Goal: Transaction & Acquisition: Register for event/course

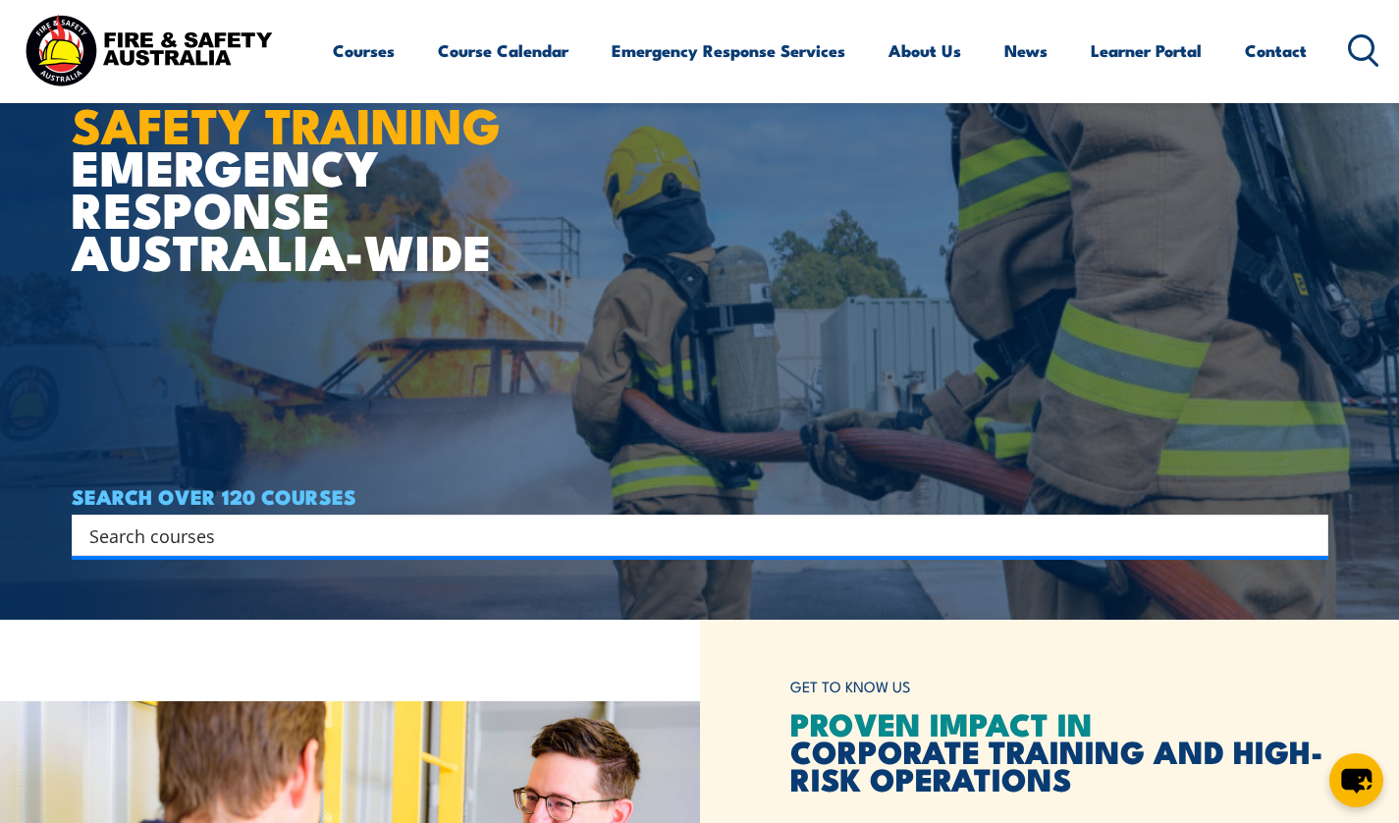
scroll to position [276, 0]
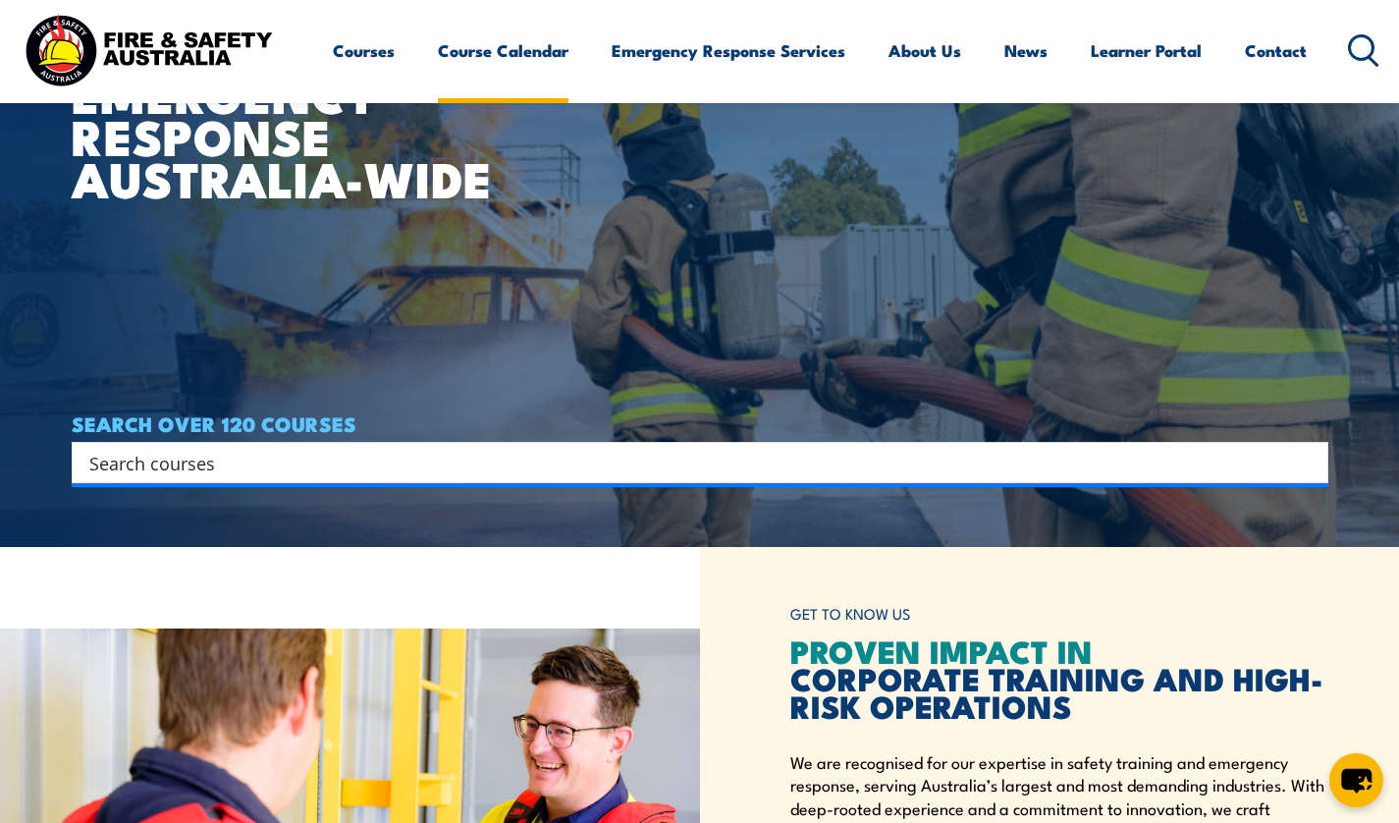
click at [511, 54] on link "Course Calendar" at bounding box center [503, 51] width 131 height 52
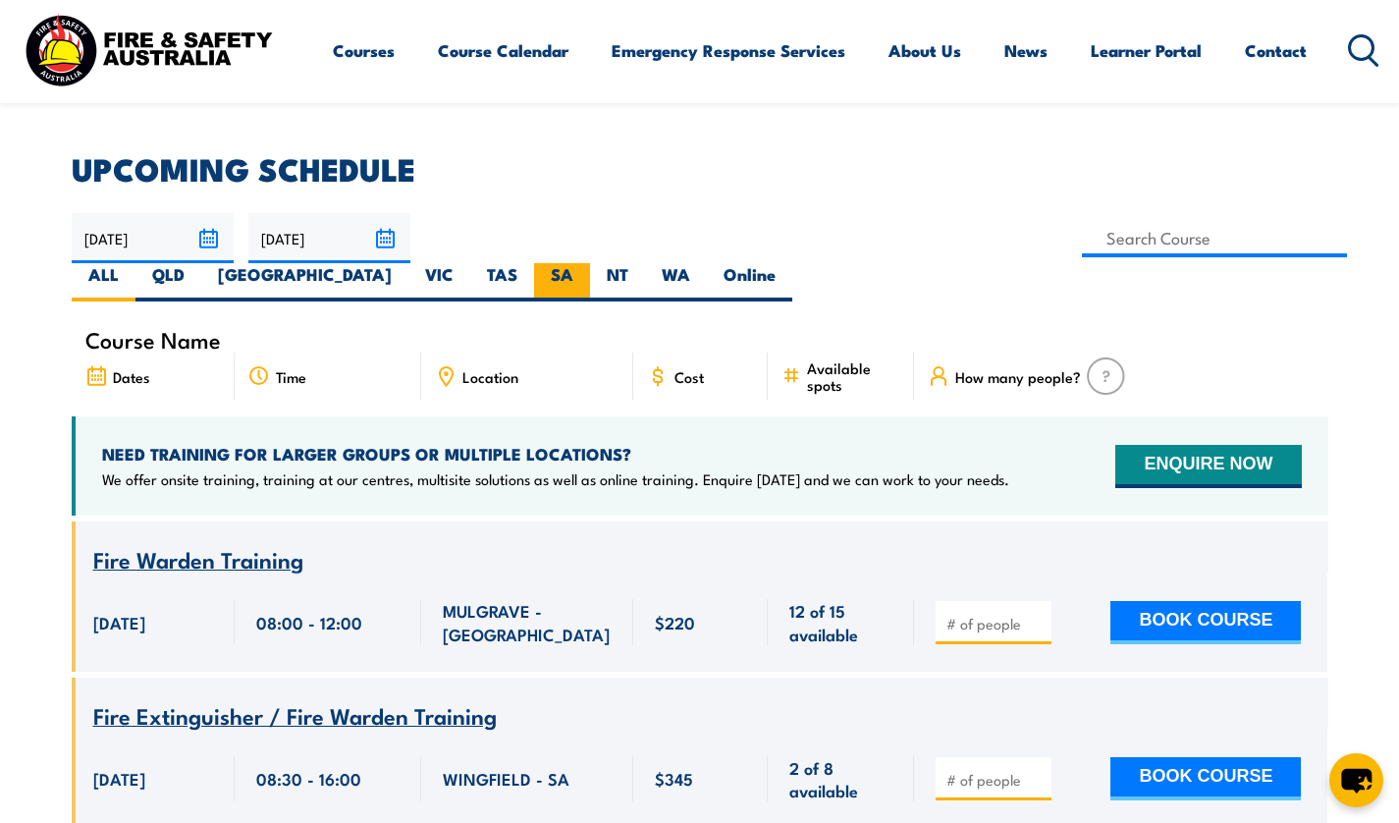
click at [590, 263] on label "SA" at bounding box center [562, 282] width 56 height 38
click at [586, 263] on input "SA" at bounding box center [579, 269] width 13 height 13
radio input "true"
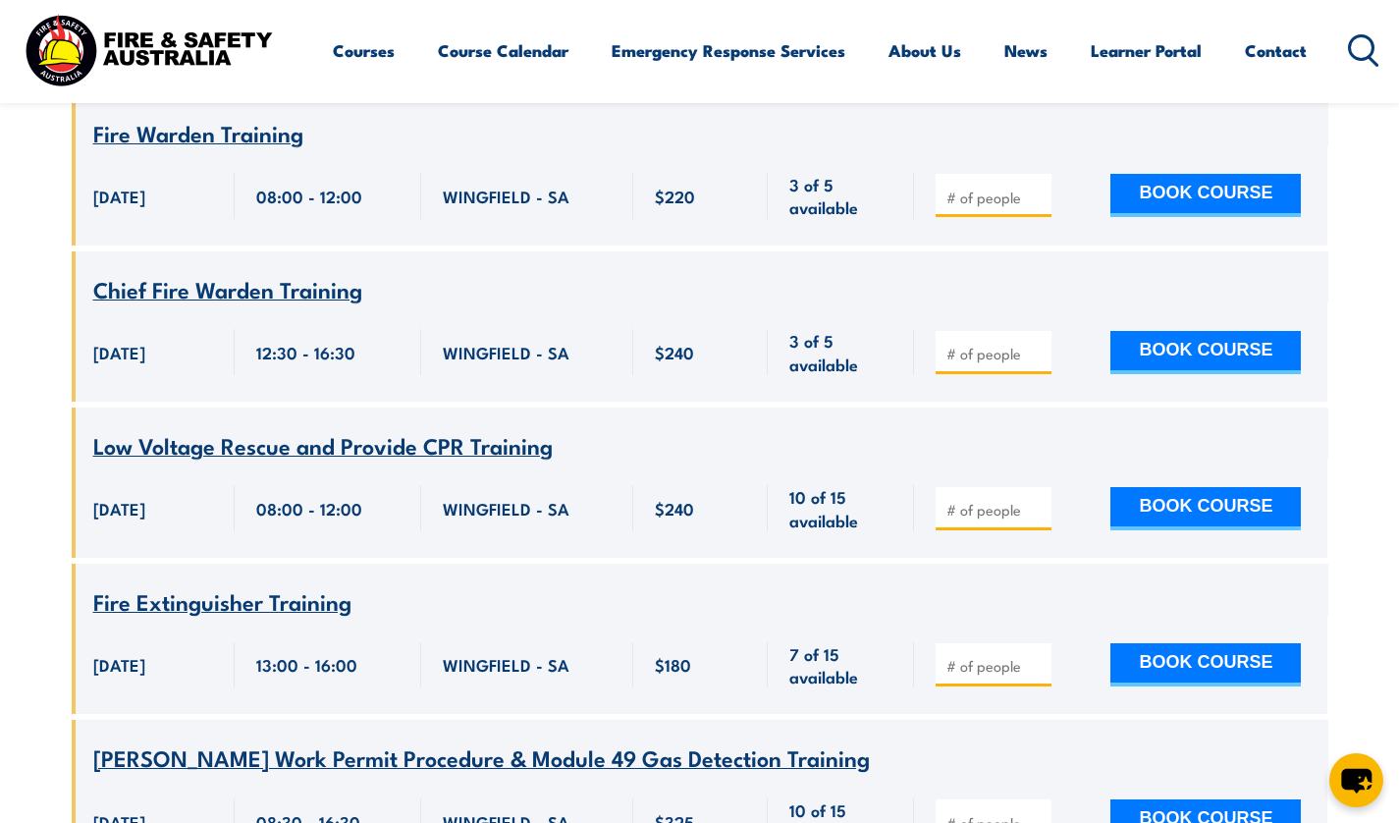
scroll to position [2015, 0]
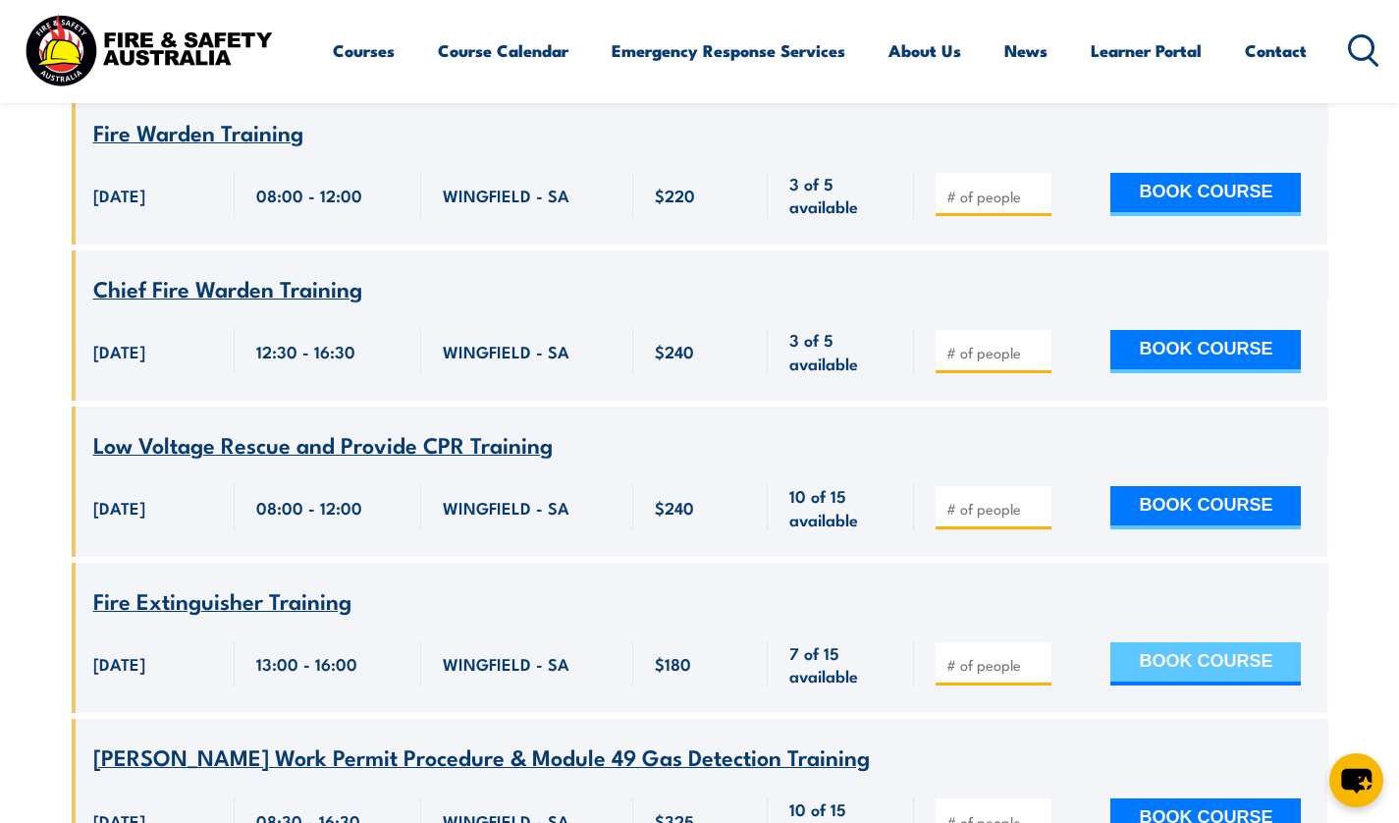
click at [1177, 642] on button "BOOK COURSE" at bounding box center [1205, 663] width 190 height 43
type input "1"
click at [1162, 642] on button "BOOK COURSE" at bounding box center [1205, 663] width 190 height 43
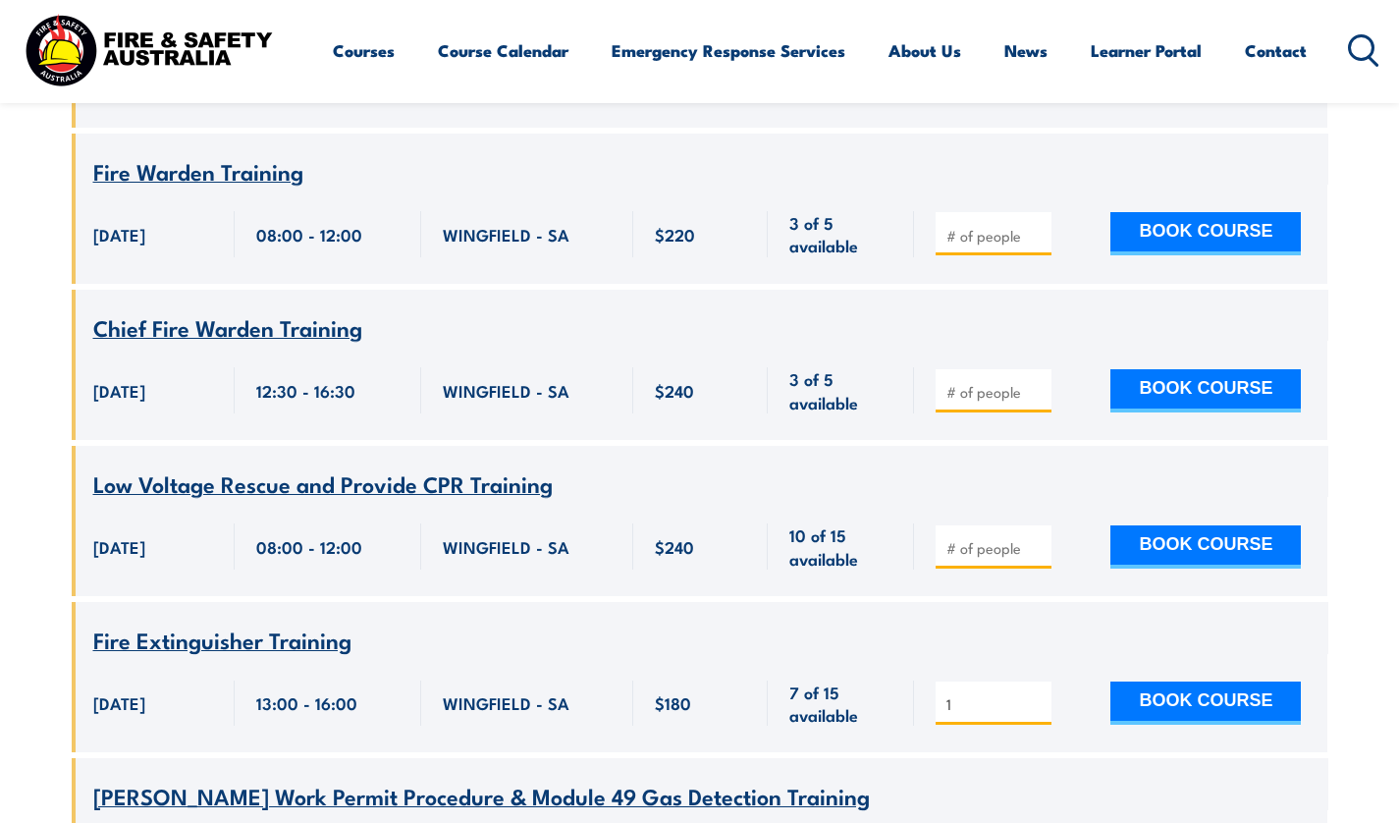
scroll to position [2015, 0]
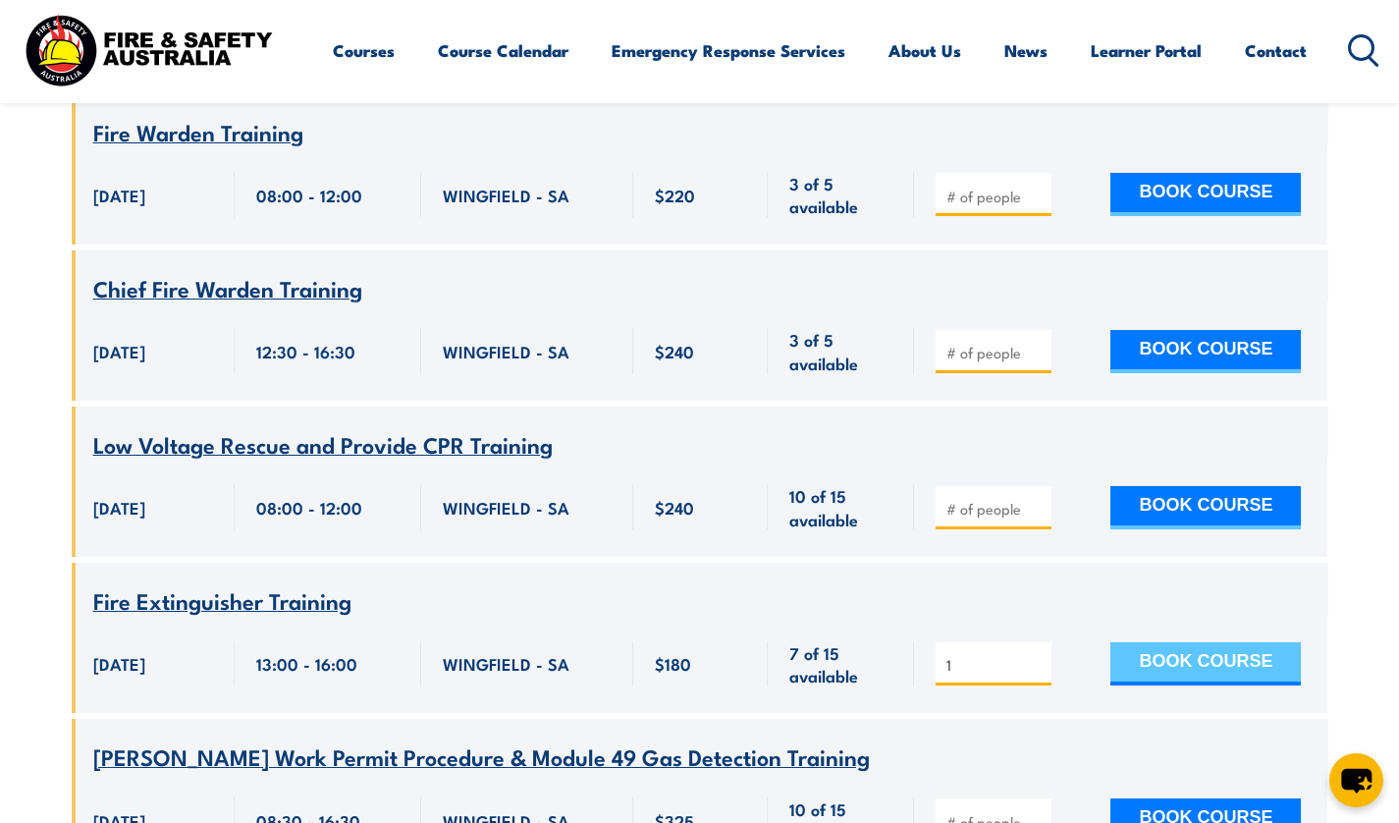
click at [1155, 642] on button "BOOK COURSE" at bounding box center [1205, 663] width 190 height 43
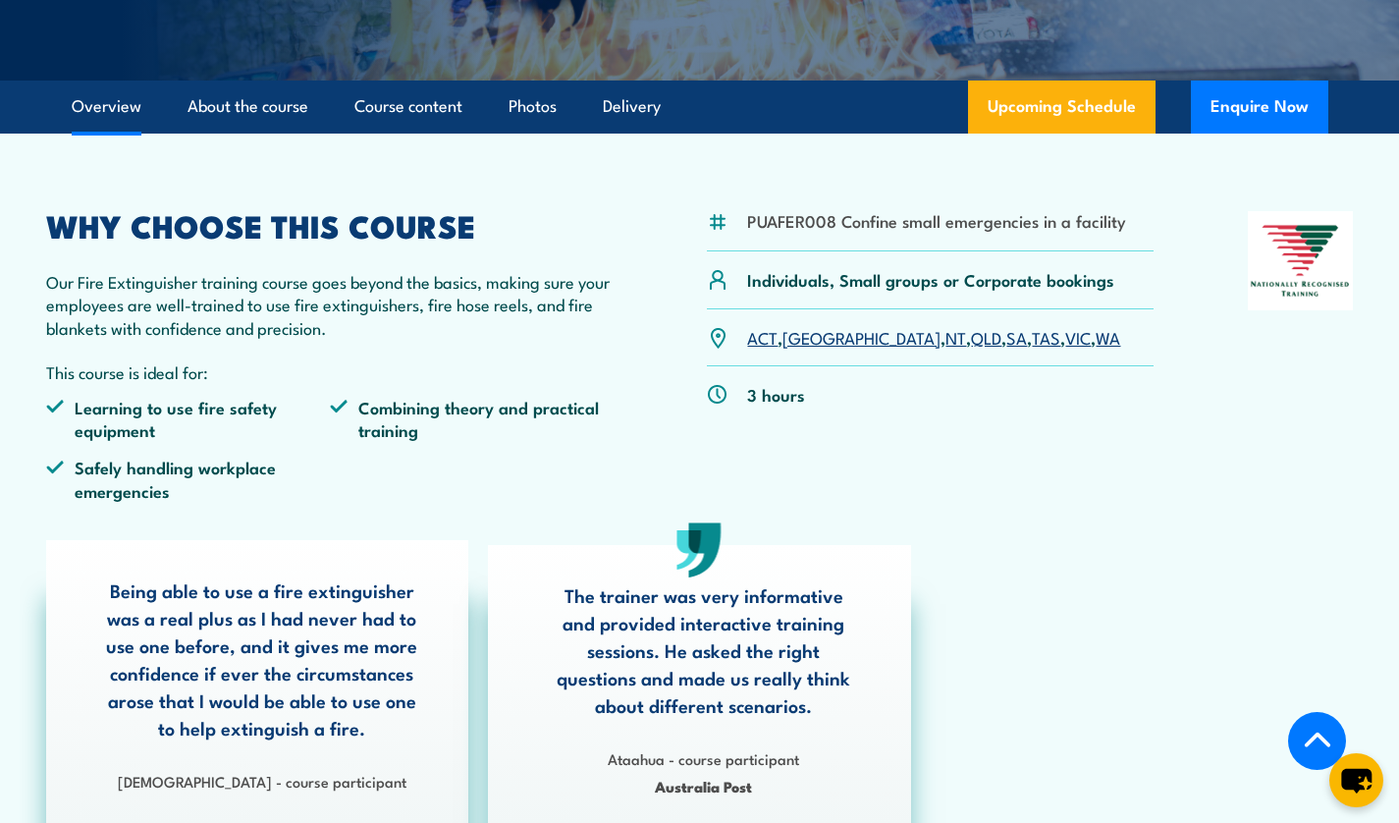
scroll to position [485, 0]
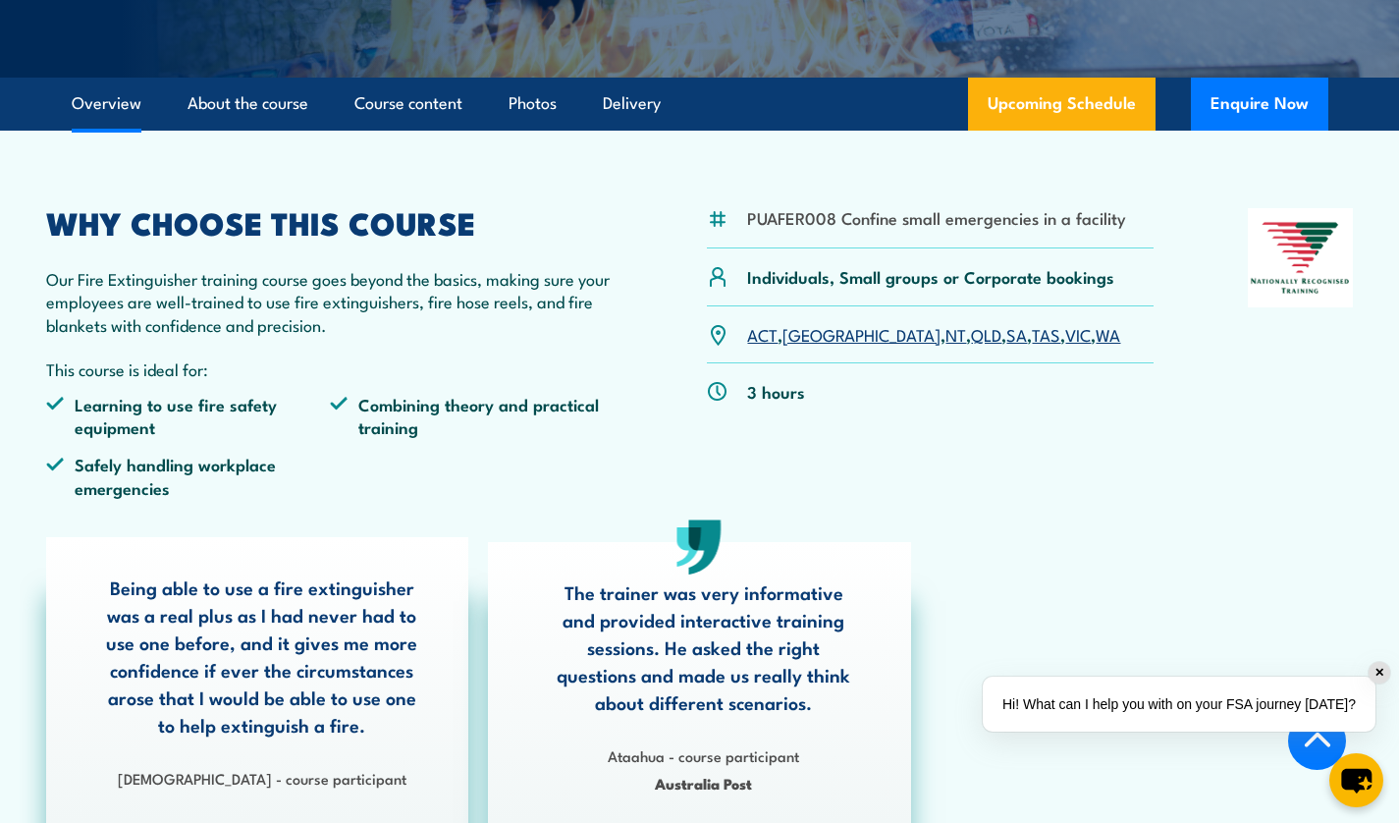
click at [824, 234] on div "PUAFER008 Confine small emergencies in a facility" at bounding box center [930, 228] width 446 height 40
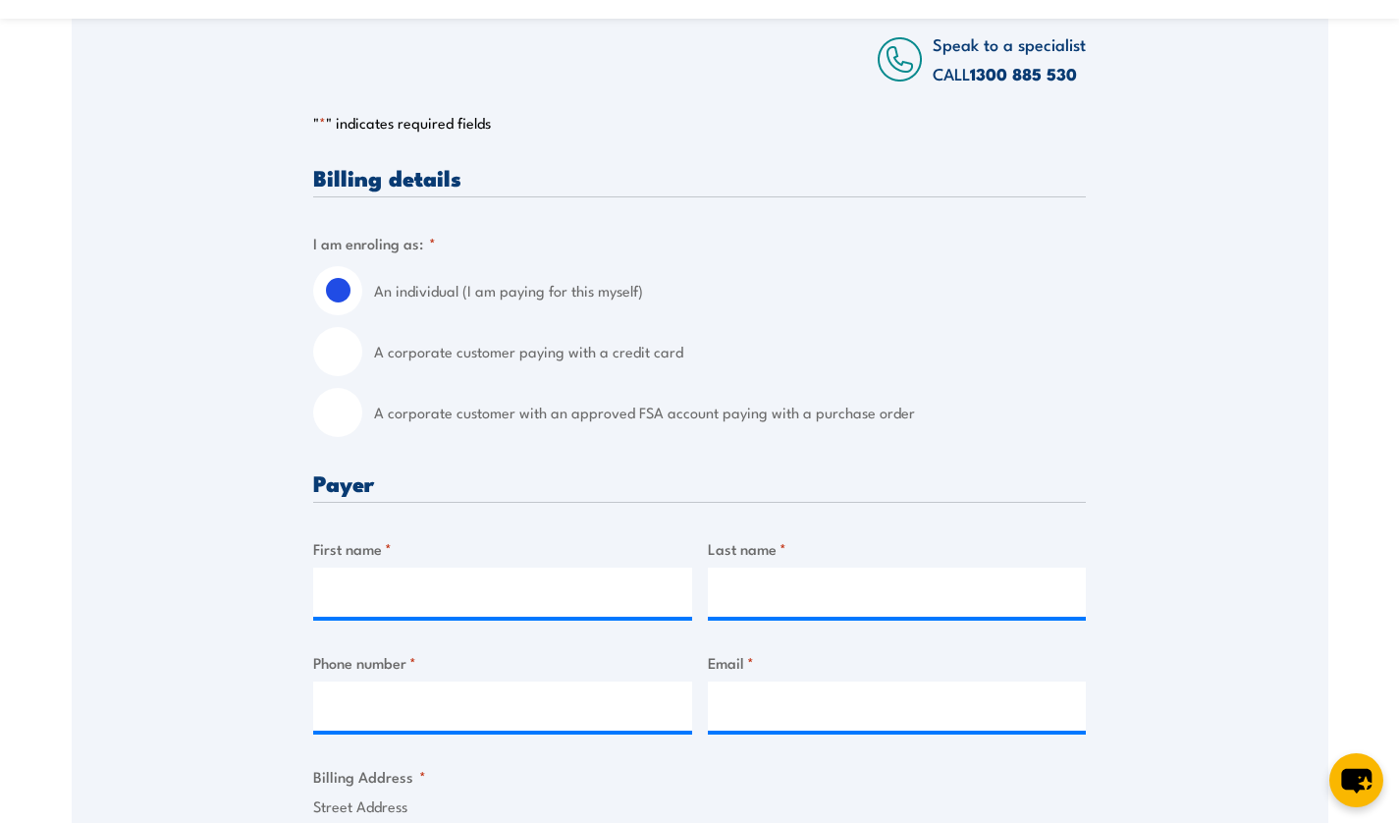
scroll to position [381, 0]
click at [341, 358] on input "A corporate customer paying with a credit card" at bounding box center [337, 350] width 49 height 49
radio input "true"
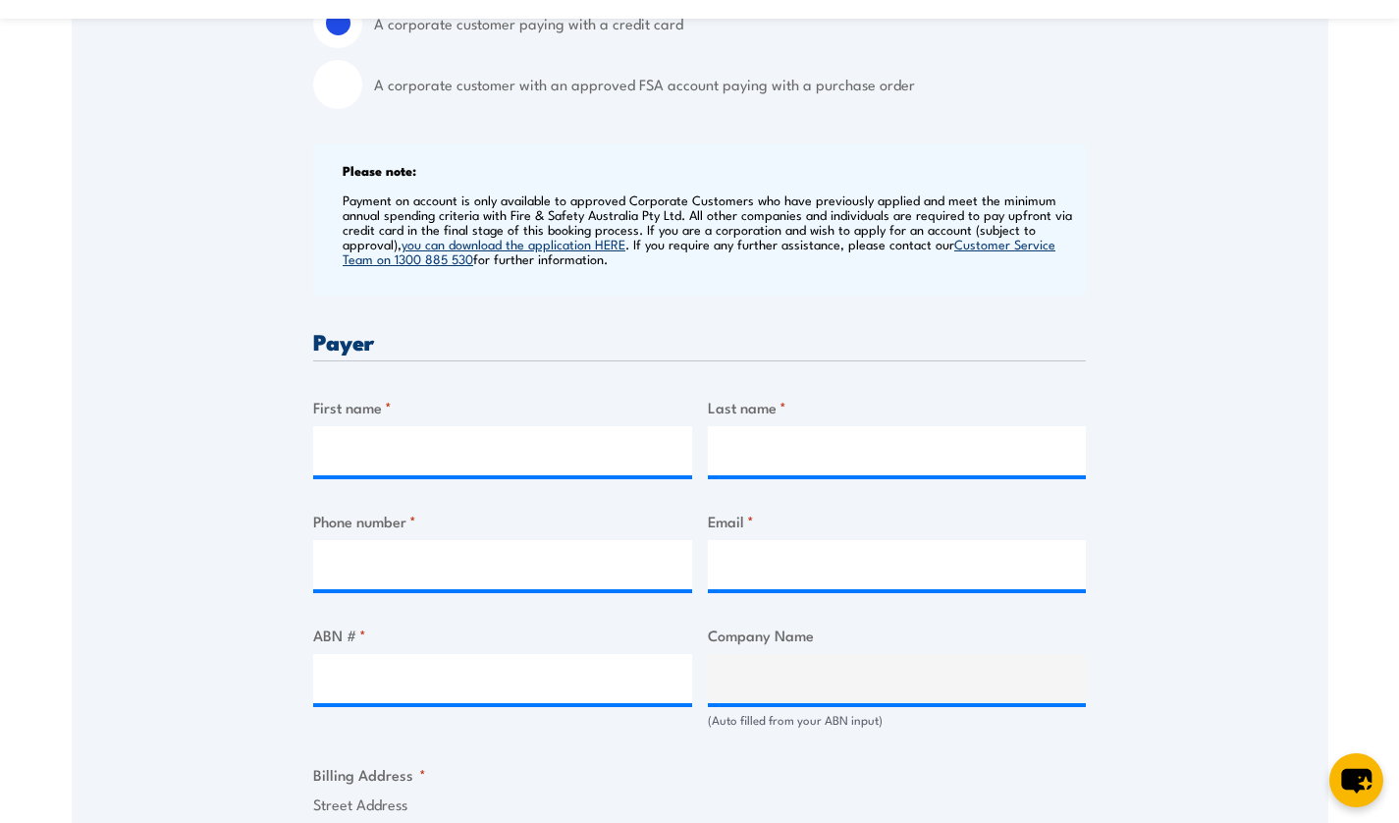
scroll to position [763, 0]
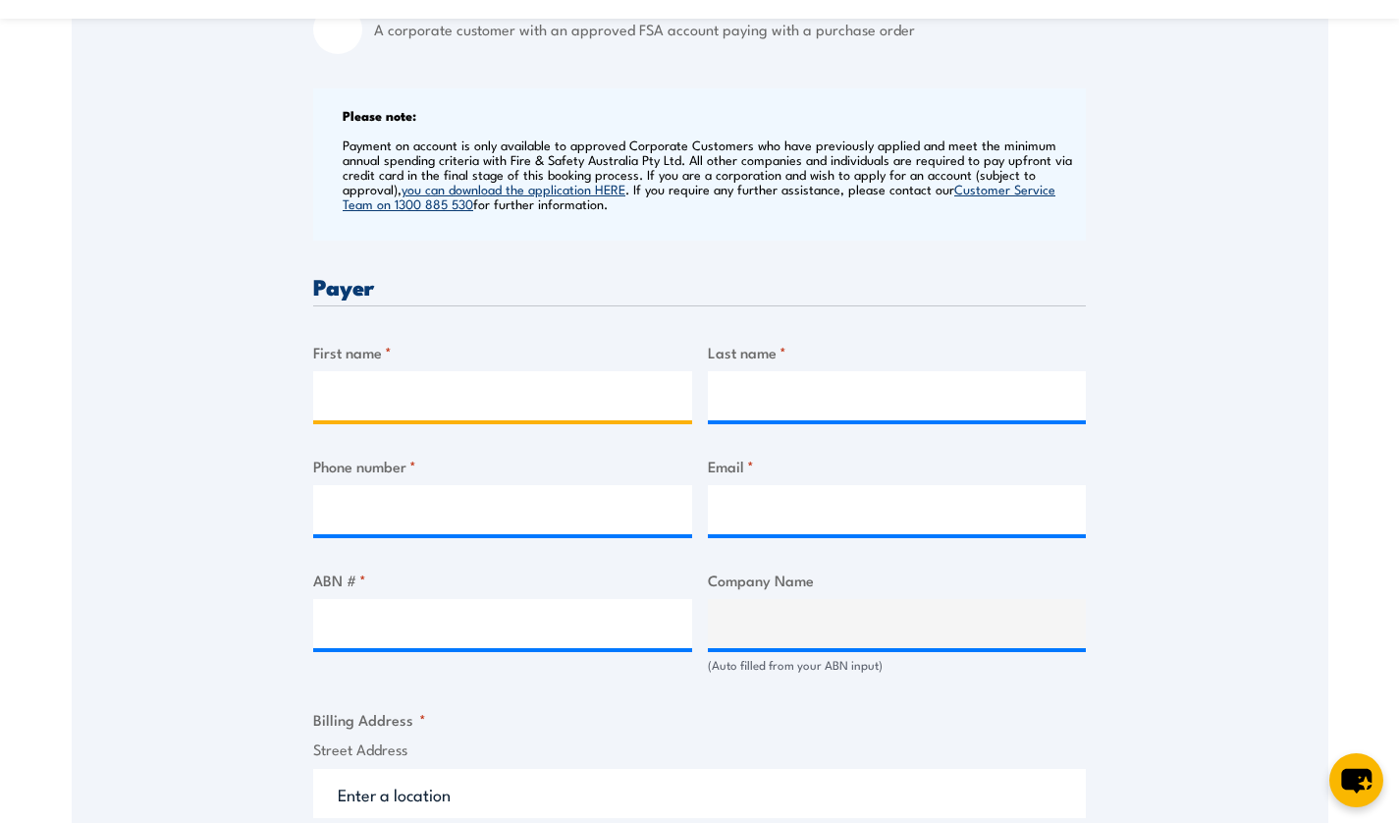
click at [414, 387] on input "First name *" at bounding box center [502, 395] width 379 height 49
type input "Harrison"
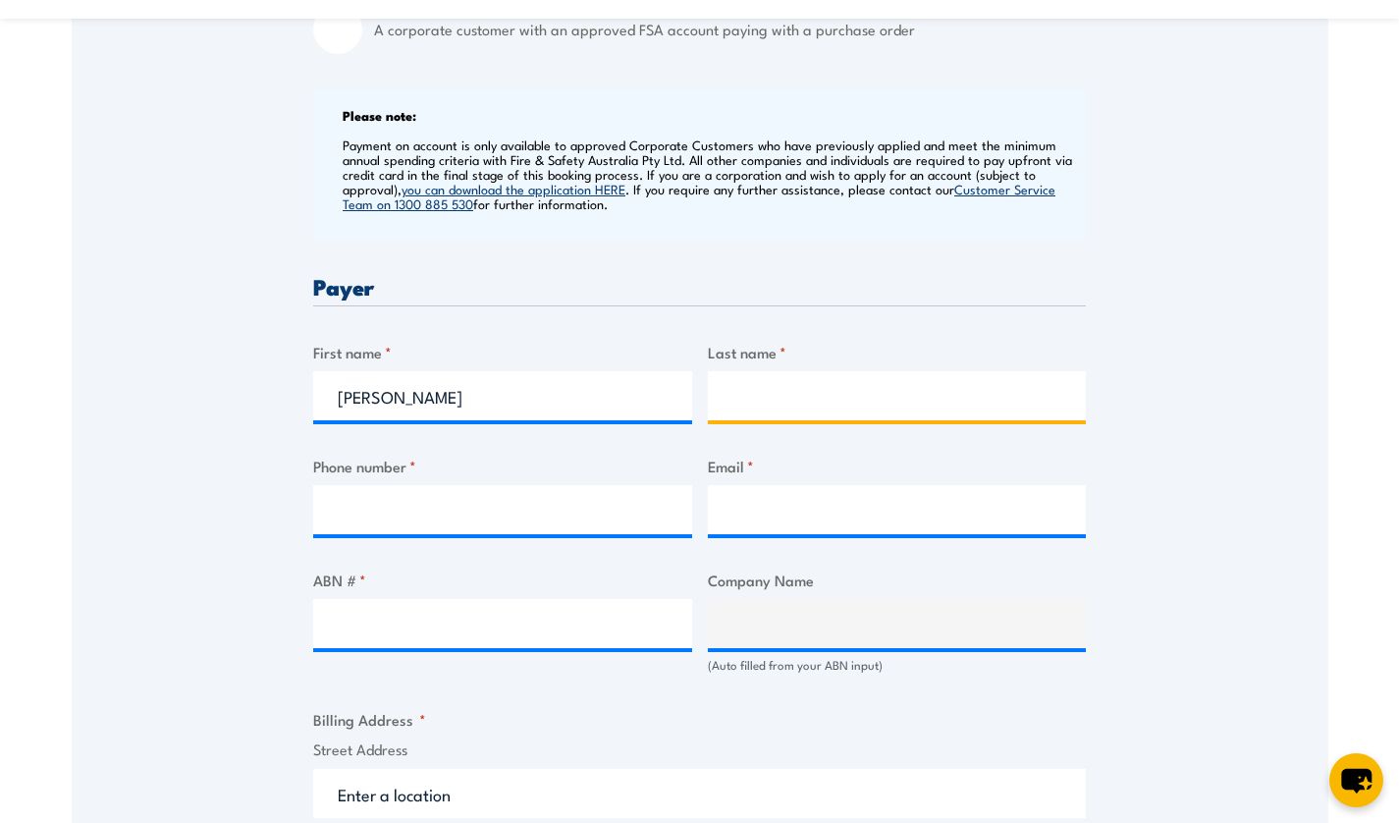
click at [737, 386] on input "Last name *" at bounding box center [897, 395] width 379 height 49
type input "Renshaw"
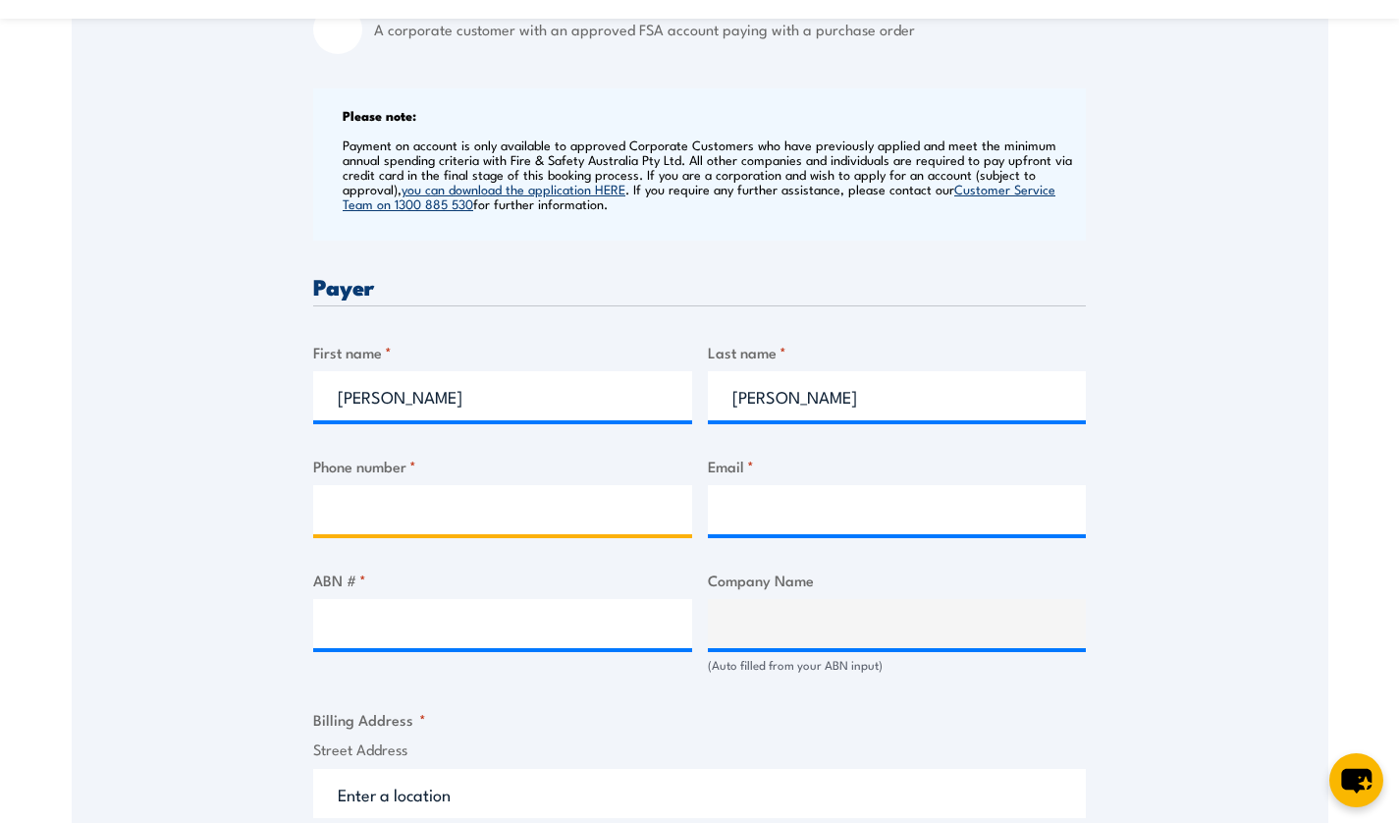
click at [478, 486] on input "Phone number *" at bounding box center [502, 509] width 379 height 49
type input "0452409958"
click at [775, 503] on input "Email *" at bounding box center [897, 509] width 379 height 49
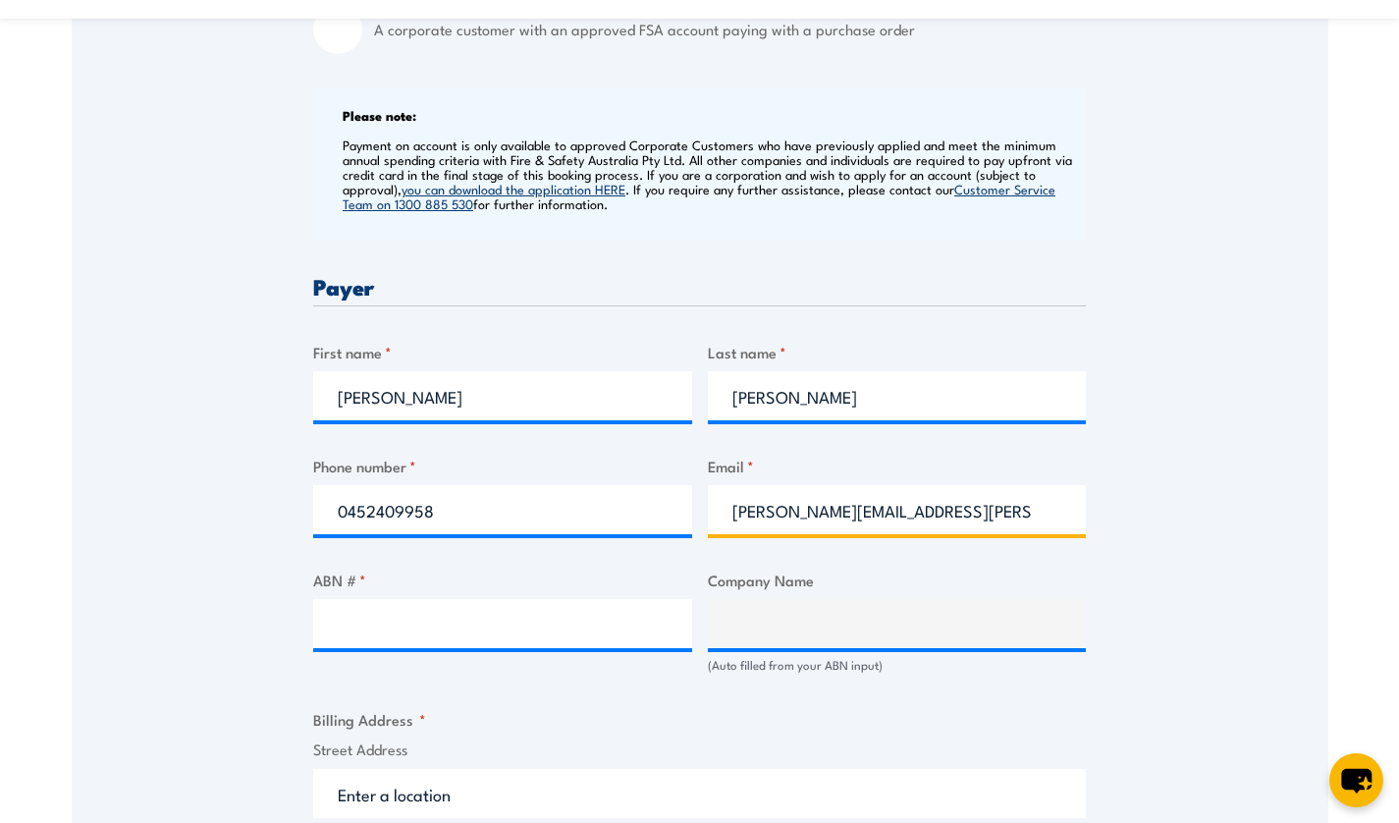
type input "harrison.renshaw@au.stores.mcd.com"
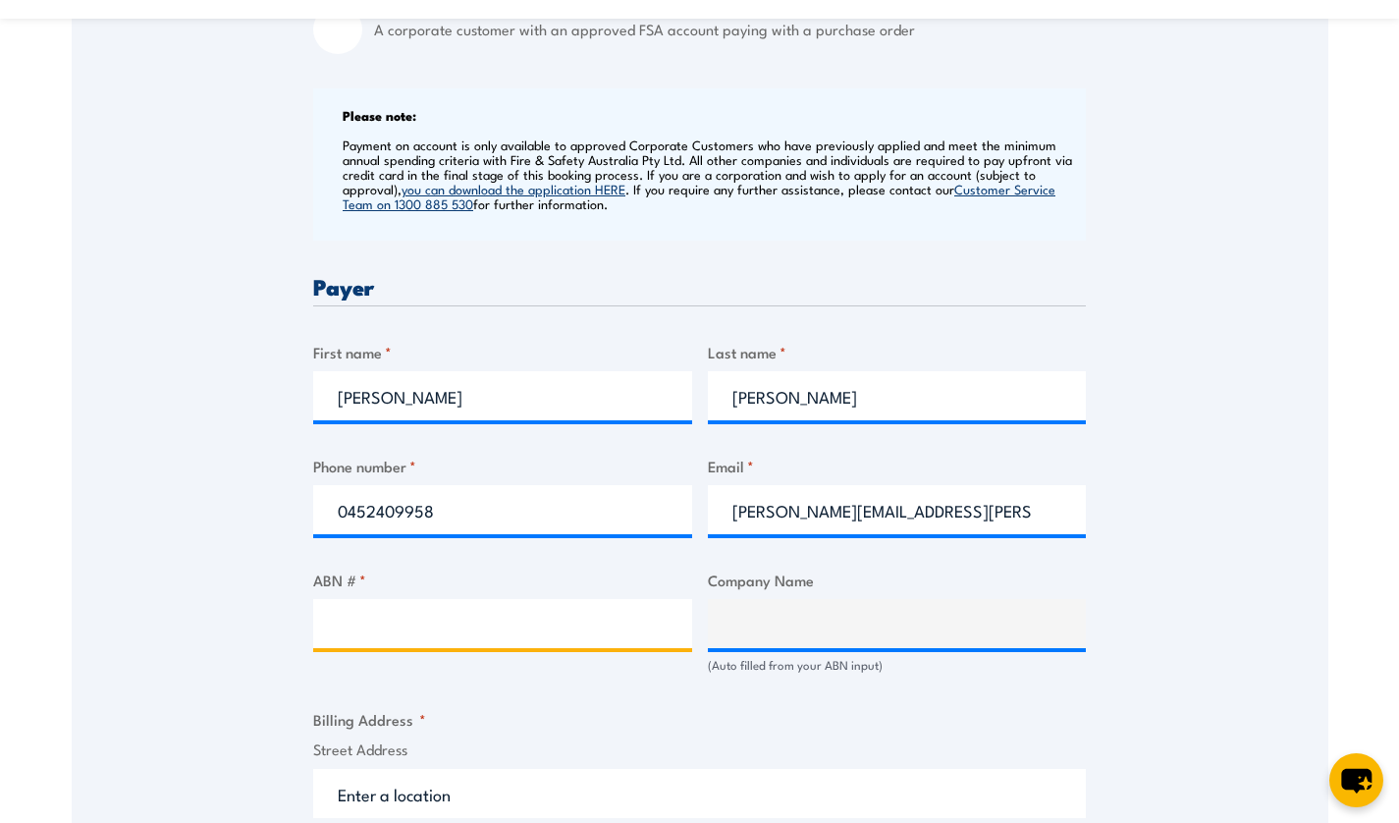
click at [439, 642] on input "ABN # *" at bounding box center [502, 623] width 379 height 49
type input "0"
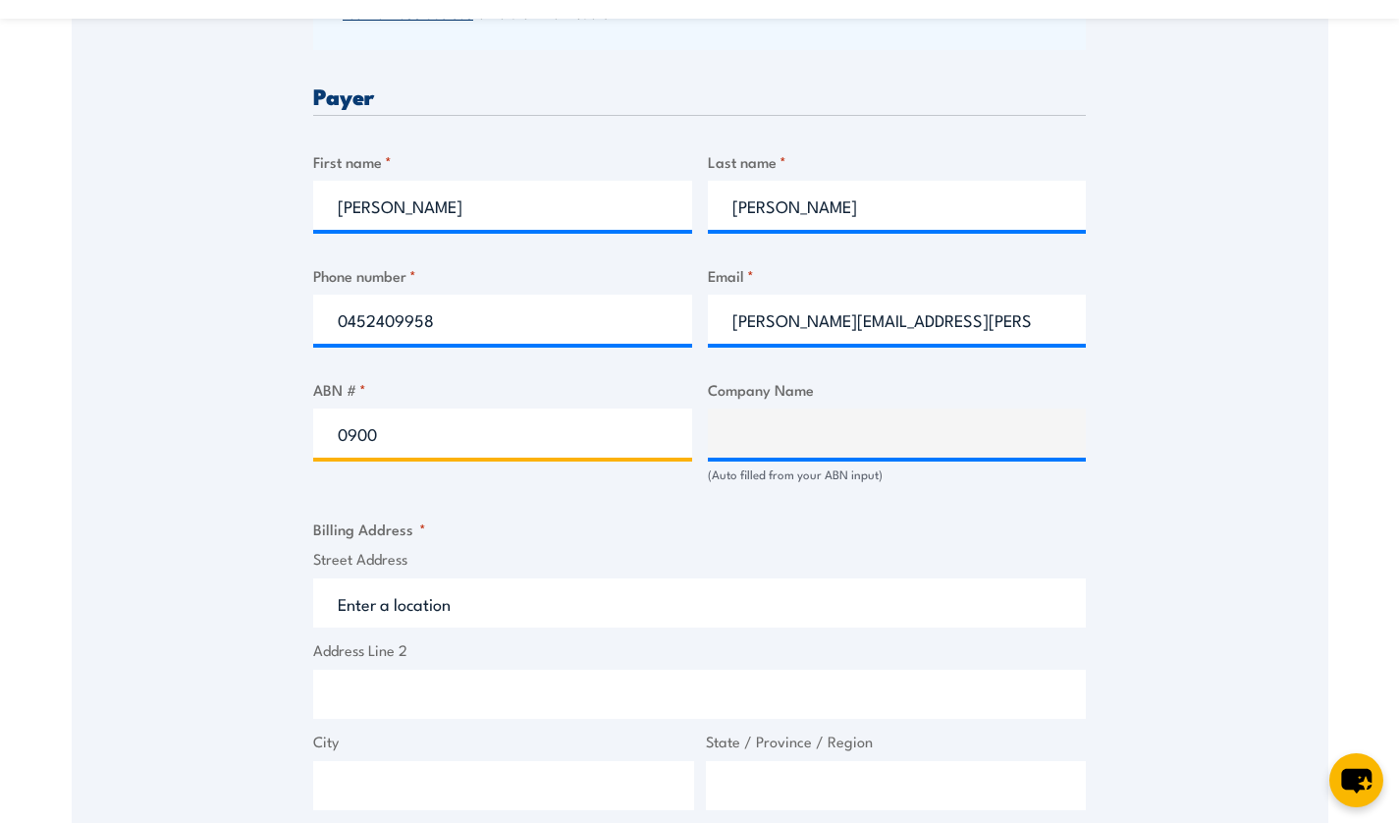
scroll to position [954, 0]
type input "0"
click at [425, 417] on input "ABN # *" at bounding box center [502, 431] width 379 height 49
click at [376, 483] on div "Billing details I am enroling as: * An individual (I am paying for this myself)…" at bounding box center [699, 506] width 773 height 1828
click at [397, 447] on input "ABN # *" at bounding box center [502, 431] width 379 height 49
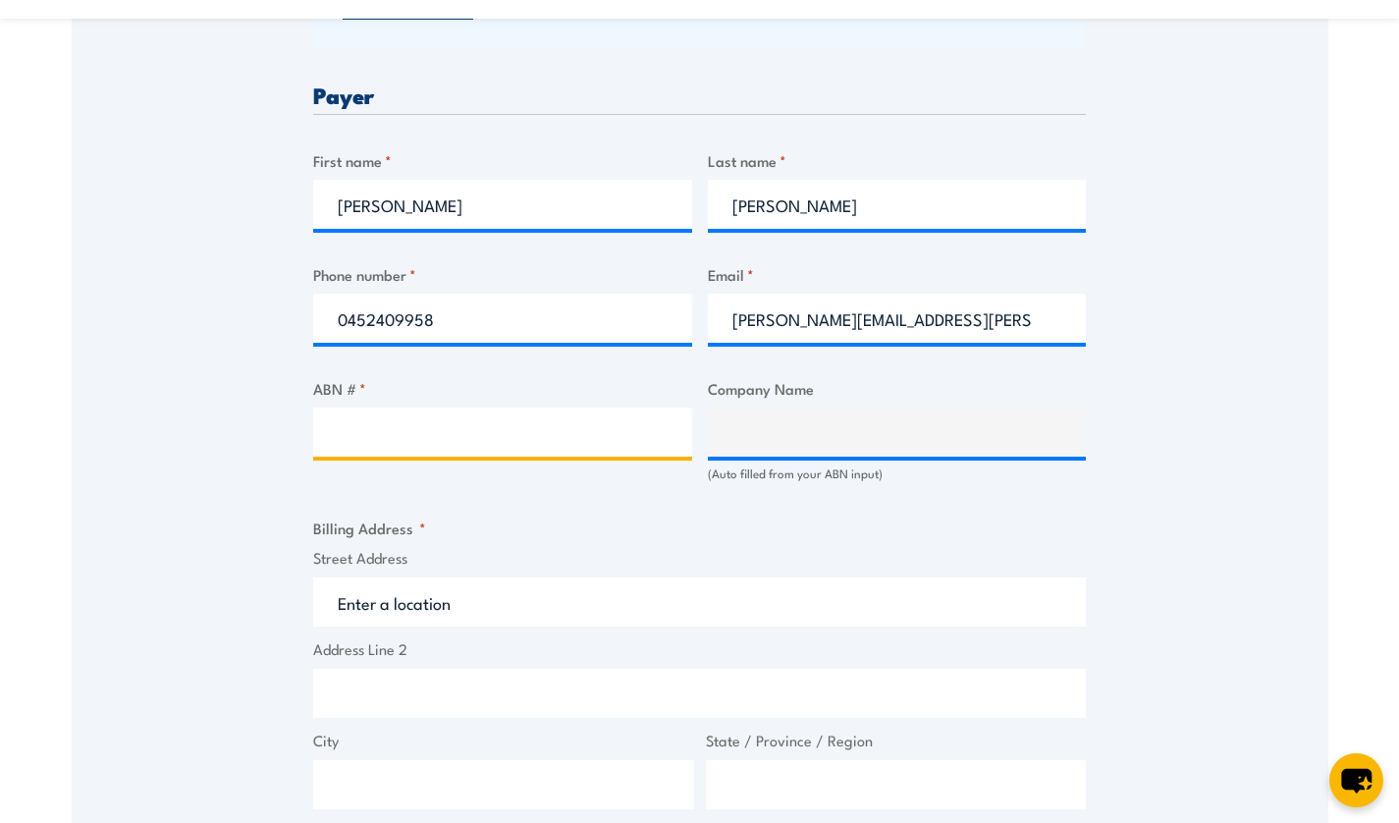
click at [340, 432] on input "ABN # *" at bounding box center [502, 431] width 379 height 49
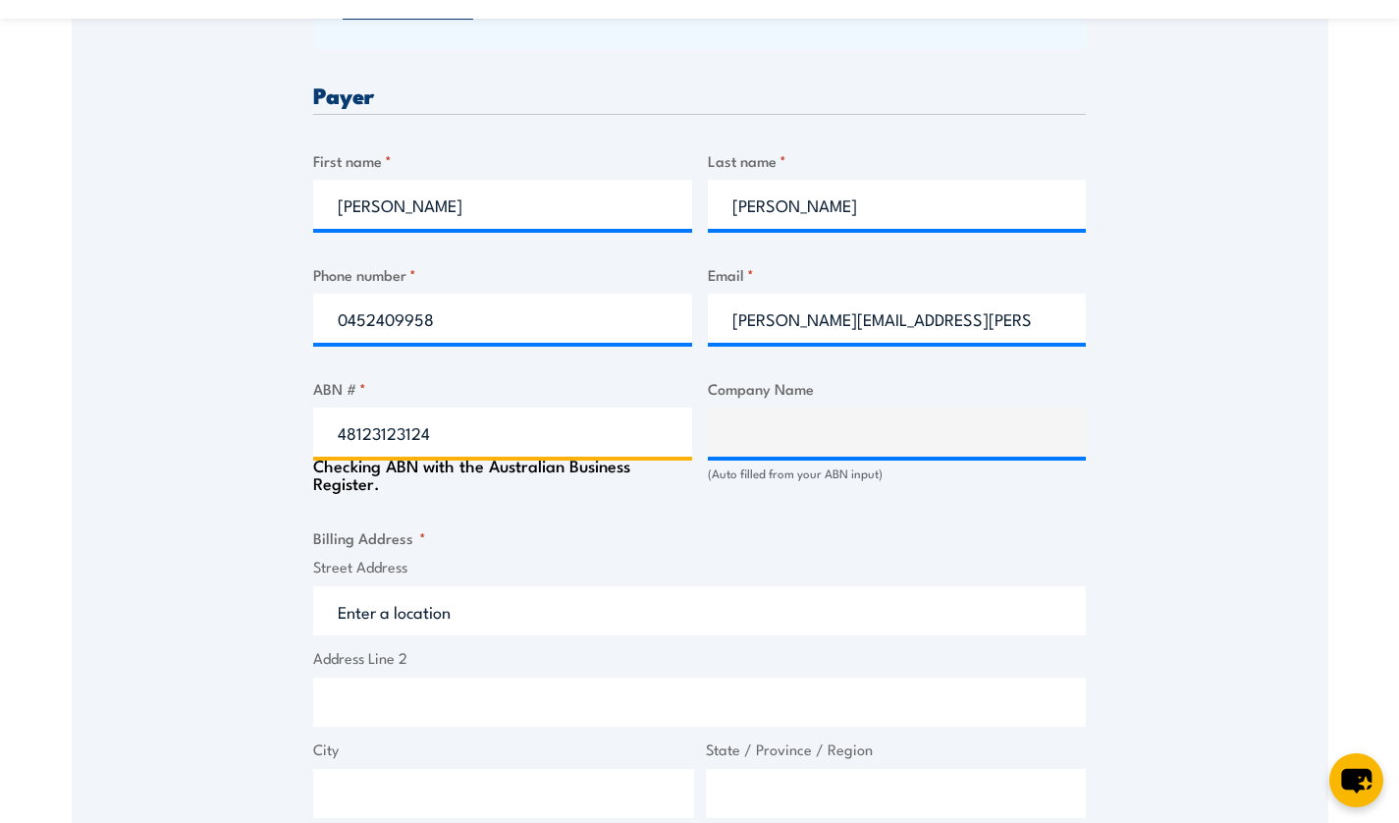
type input "48123123124"
click at [593, 499] on div "Billing details I am enroling as: * An individual (I am paying for this myself)…" at bounding box center [699, 511] width 773 height 1838
type input "COMMONWEALTH BANK OF AUSTRALIA"
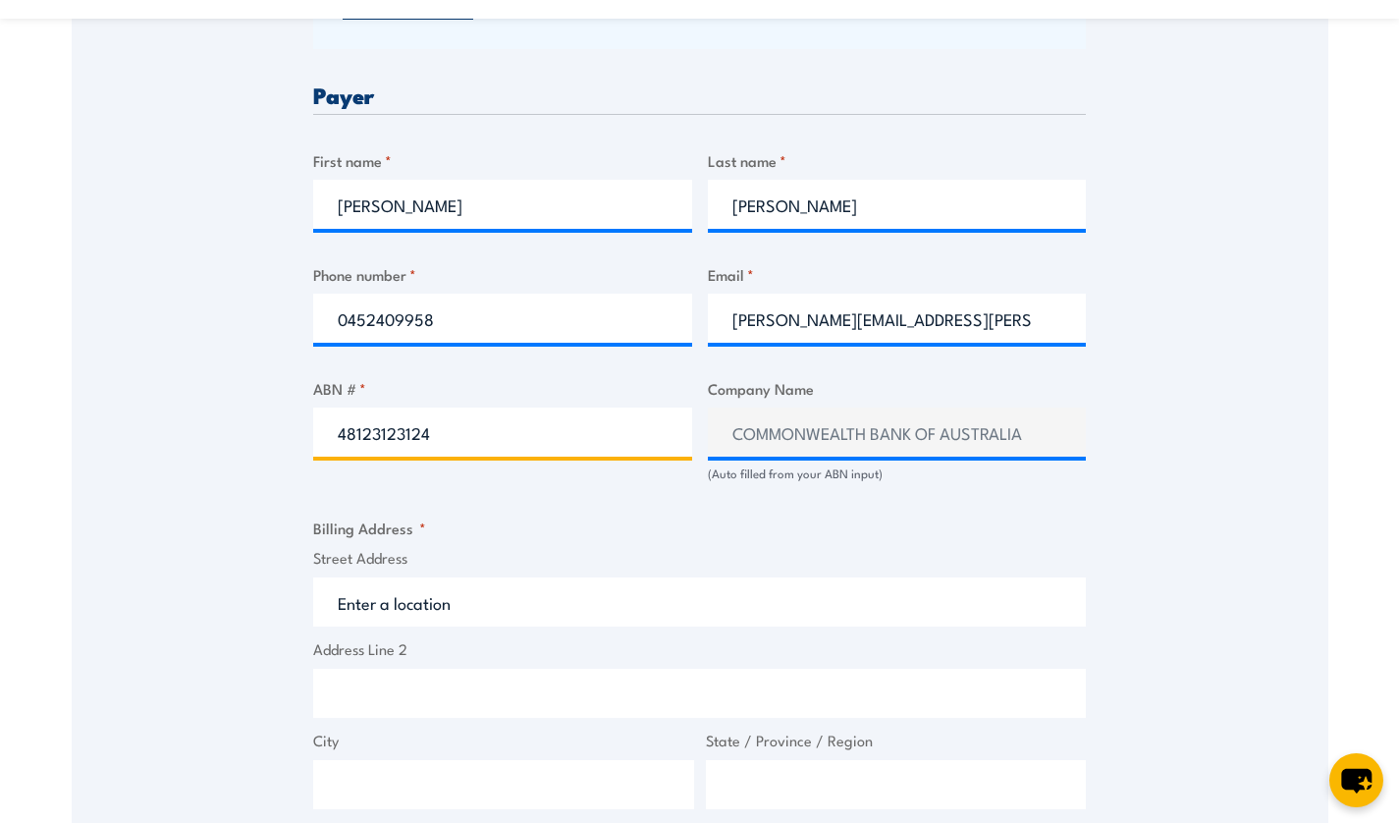
drag, startPoint x: 444, startPoint y: 420, endPoint x: 0, endPoint y: 388, distance: 444.9
click at [0, 388] on section "Fire Extinguisher Training 8 October 2025 13:00 1 "" at bounding box center [699, 355] width 1399 height 2422
click at [348, 450] on input "ABN # *" at bounding box center [502, 431] width 379 height 49
type input "51503318923"
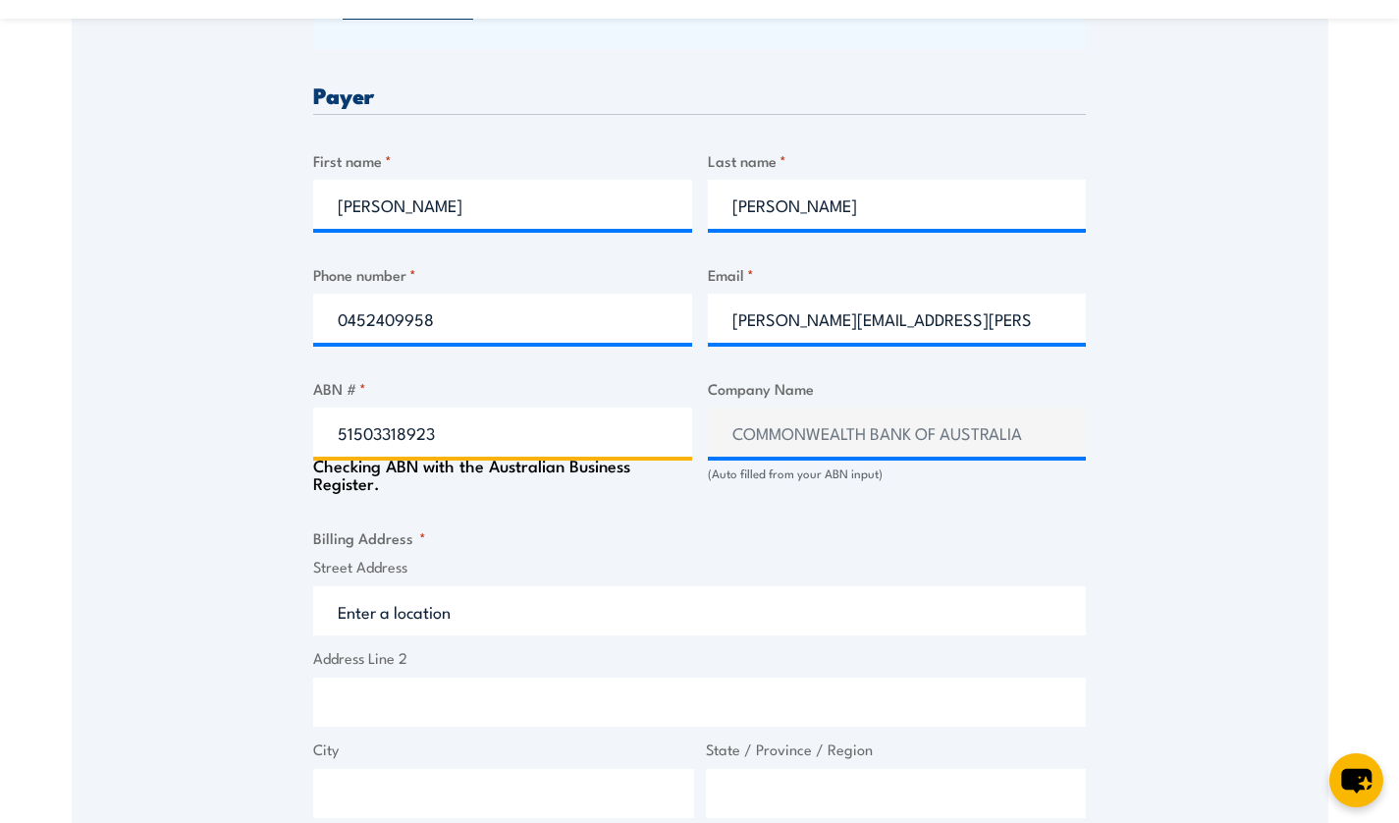
type input "The Trustee for The Morris Family Trust"
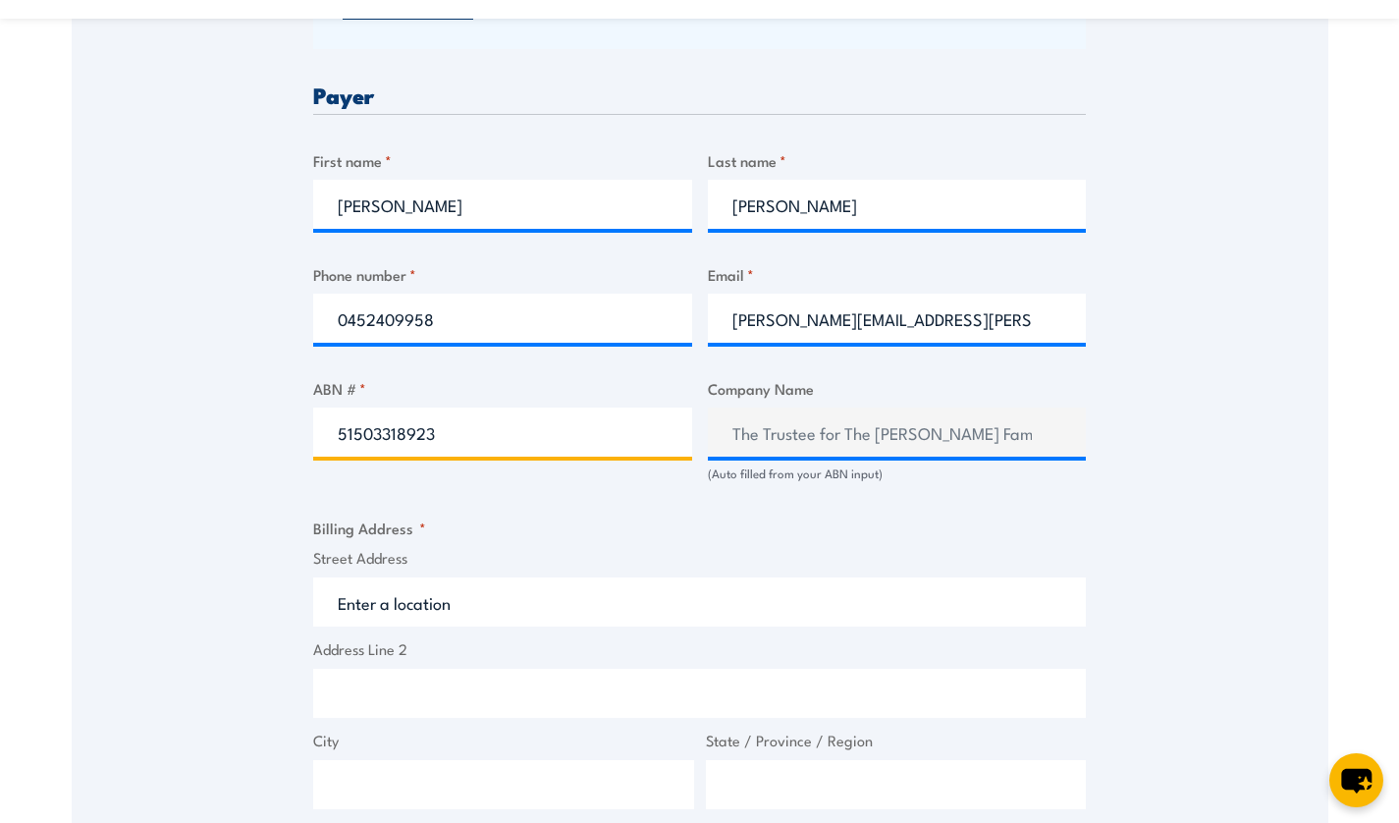
type input "51503318923"
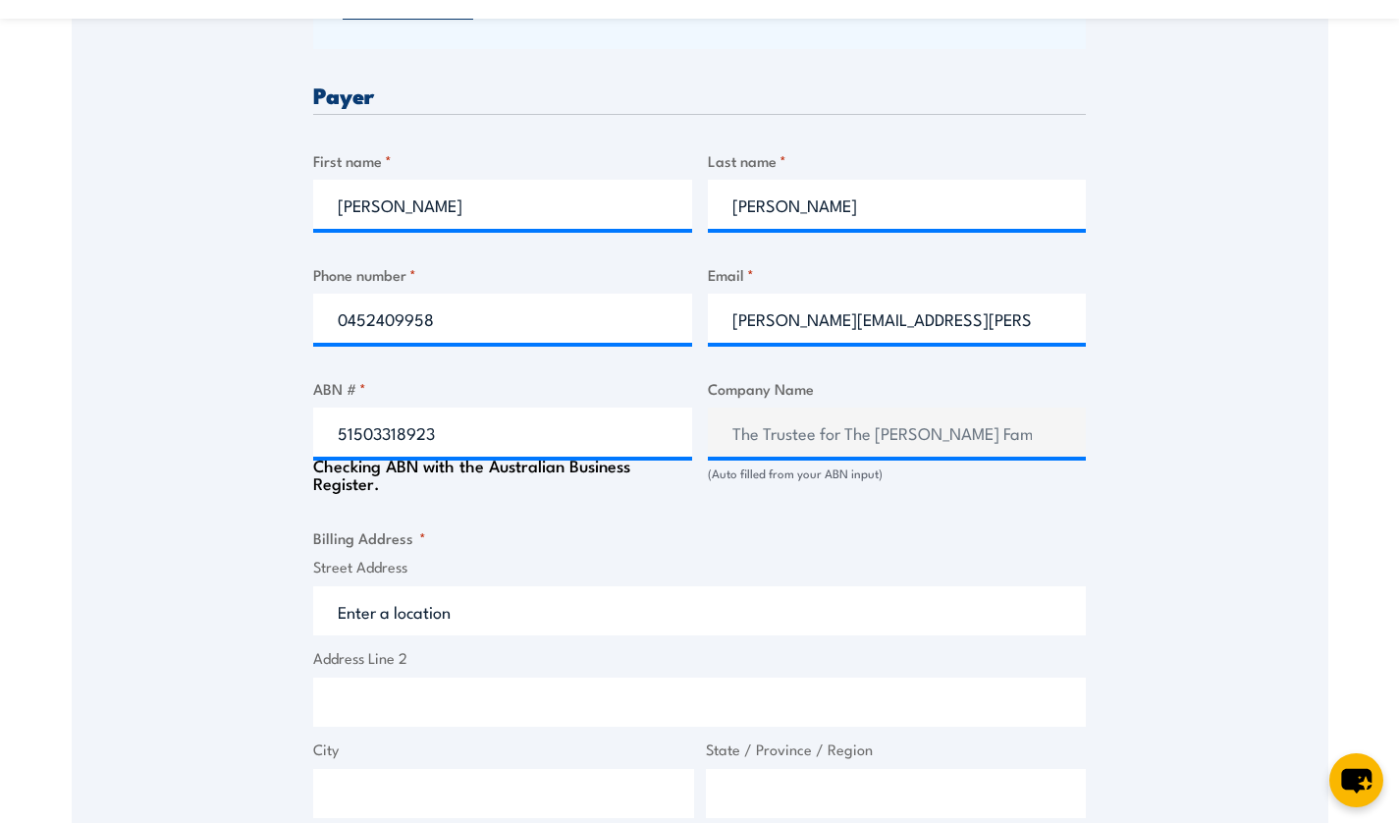
click at [480, 608] on input "Street Address" at bounding box center [699, 610] width 773 height 49
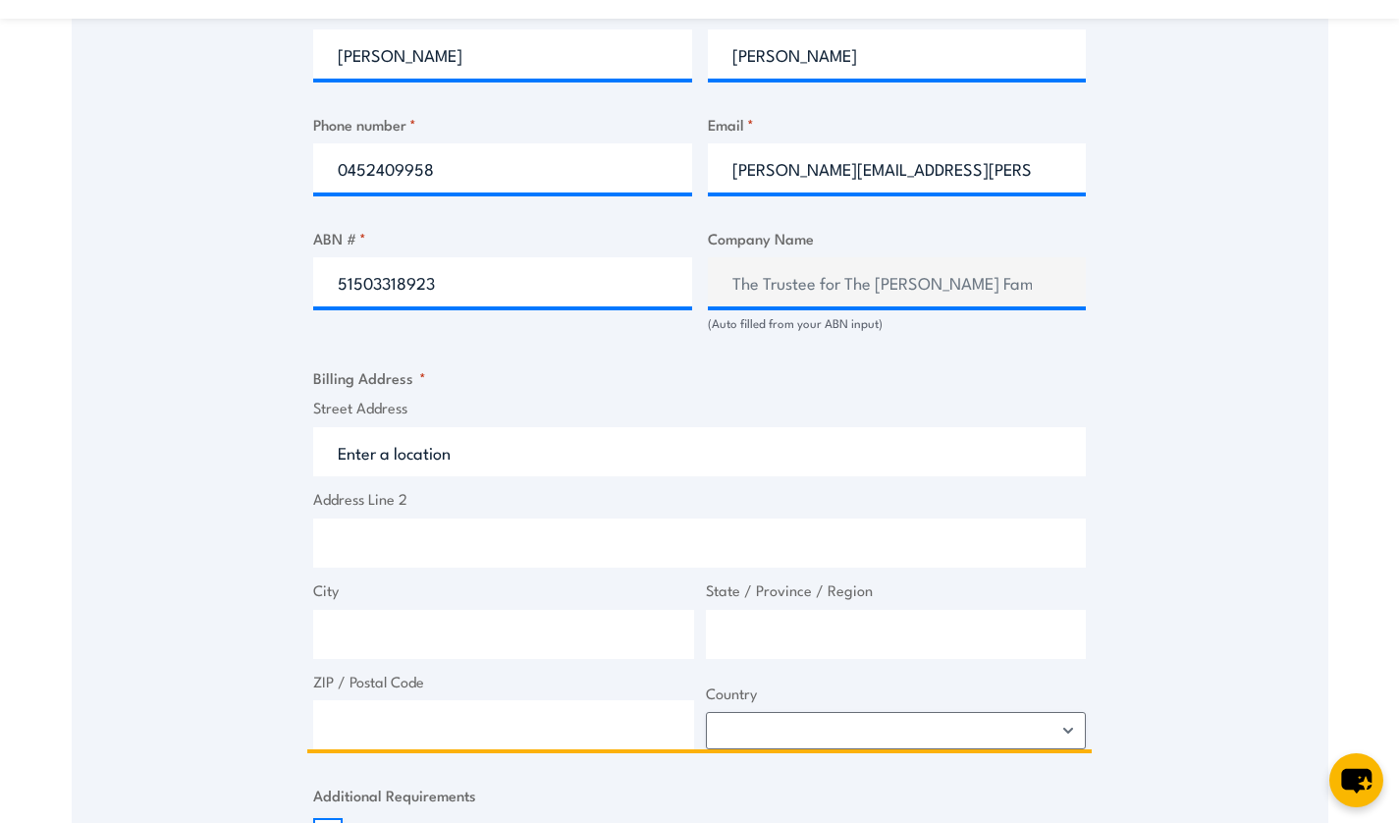
scroll to position [1105, 0]
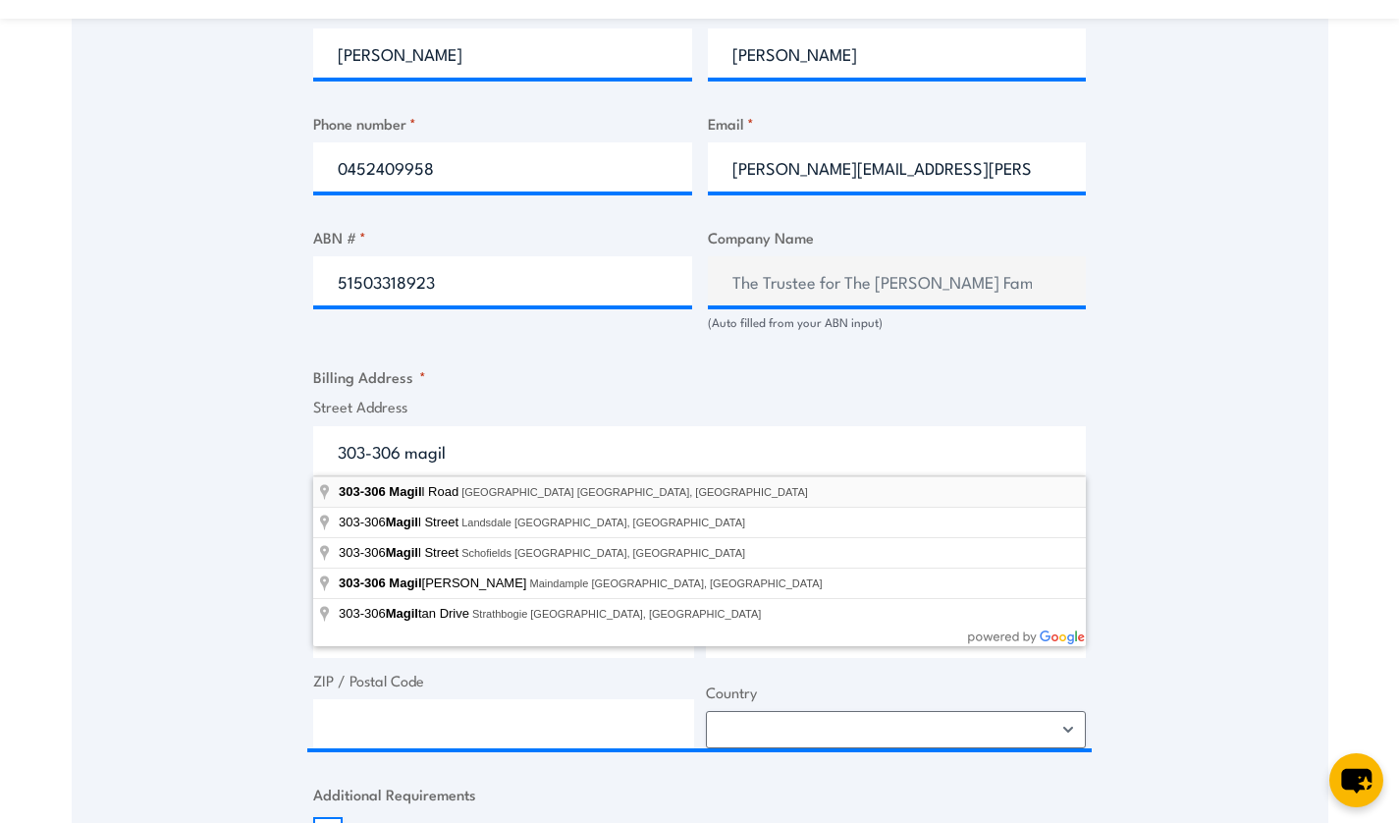
type input "303-306 Magill Road, Trinity Gardens SA, Australia"
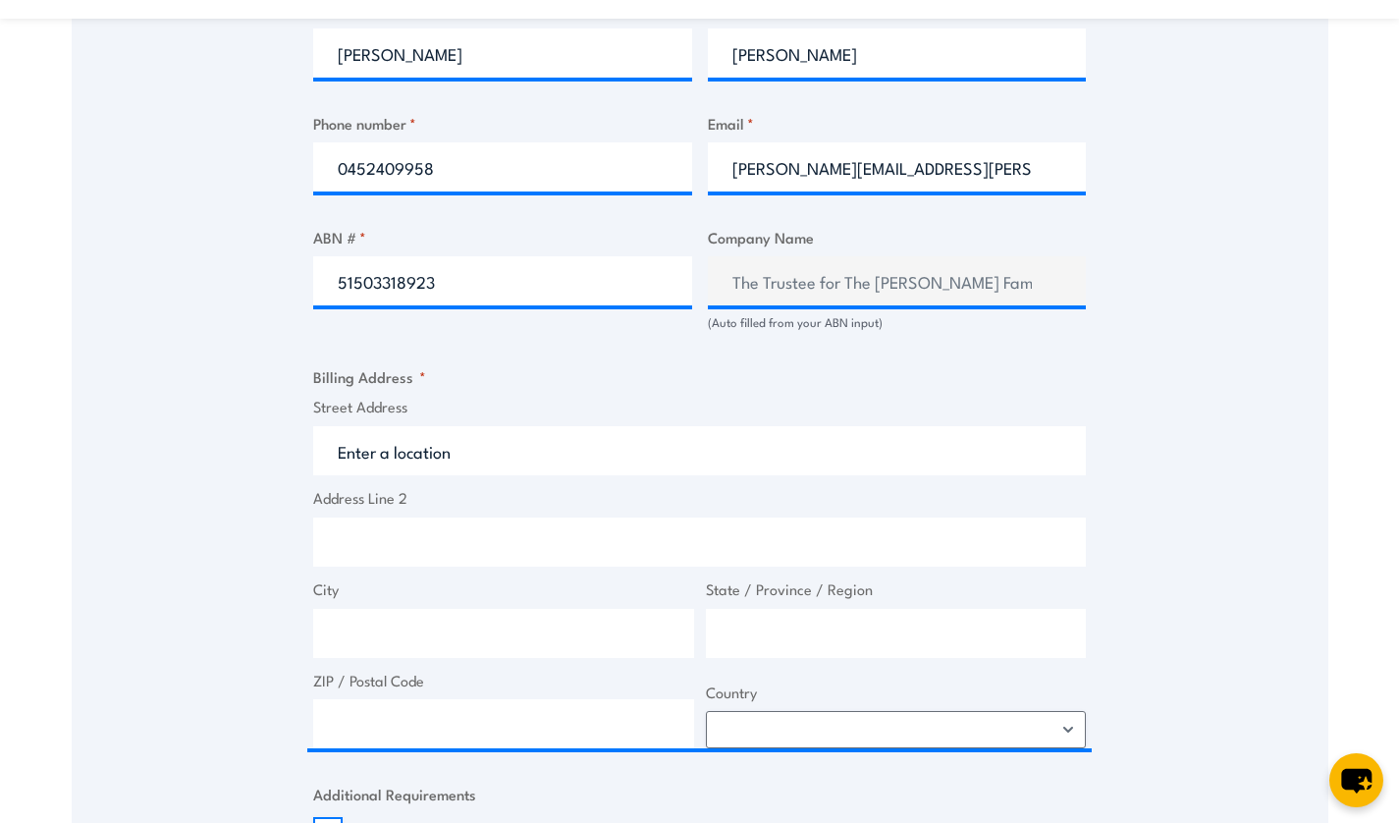
type input "303-306 Magill Rd"
type input "Trinity Gardens"
type input "South Australia"
type input "5068"
select select "Australia"
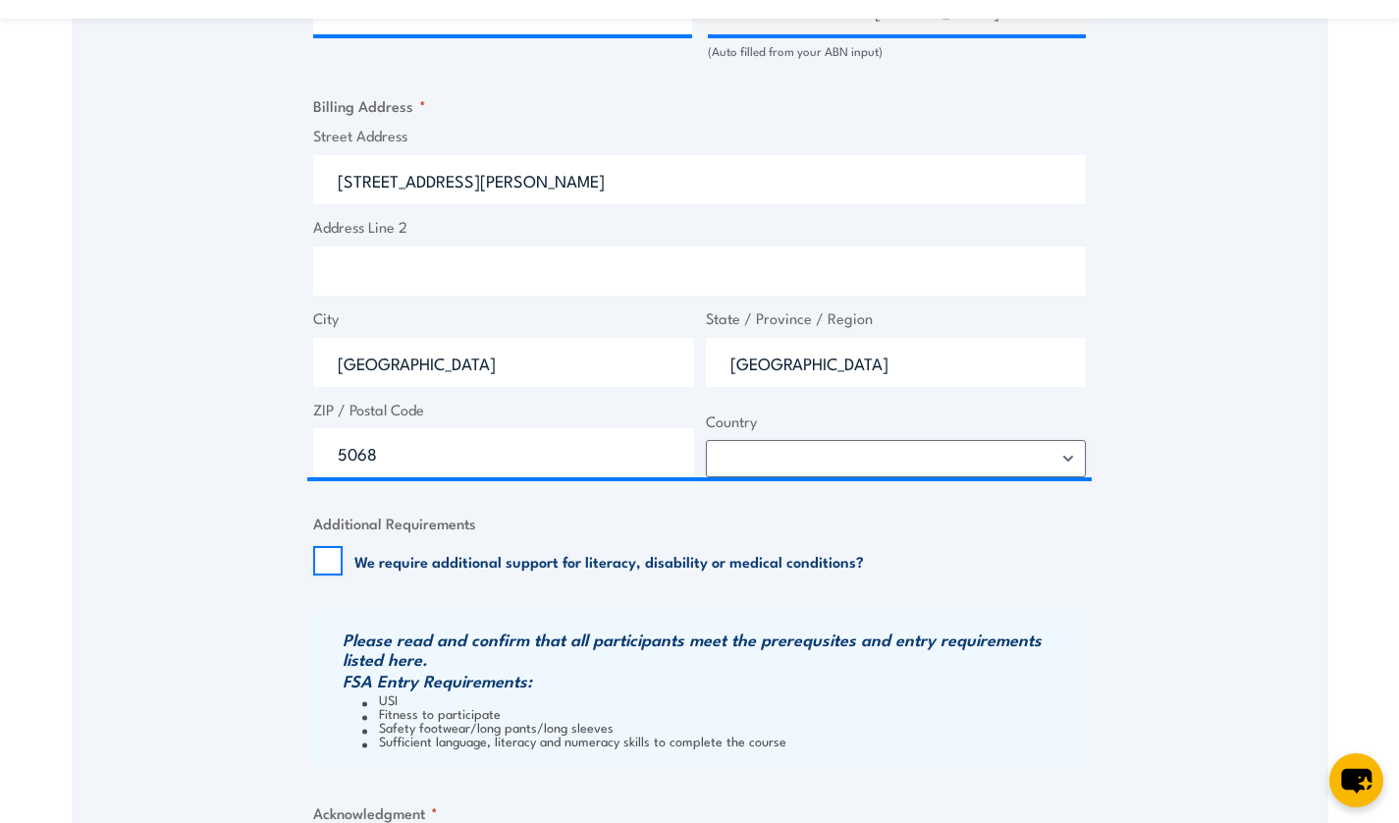
scroll to position [1377, 0]
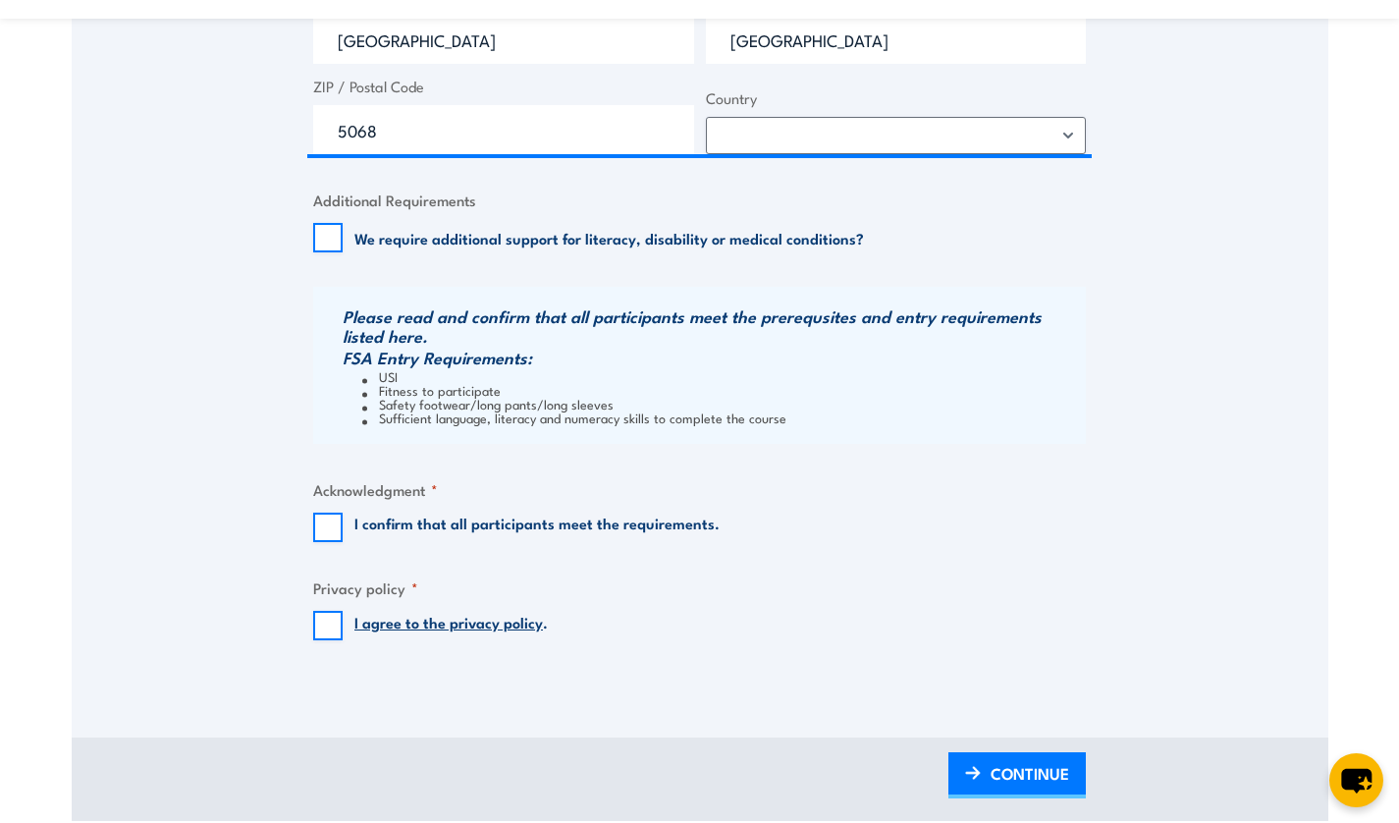
scroll to position [1701, 0]
click at [331, 527] on input "I confirm that all participants meet the requirements." at bounding box center [327, 524] width 29 height 29
checkbox input "true"
click at [327, 633] on input "I agree to the privacy policy ." at bounding box center [327, 623] width 29 height 29
checkbox input "true"
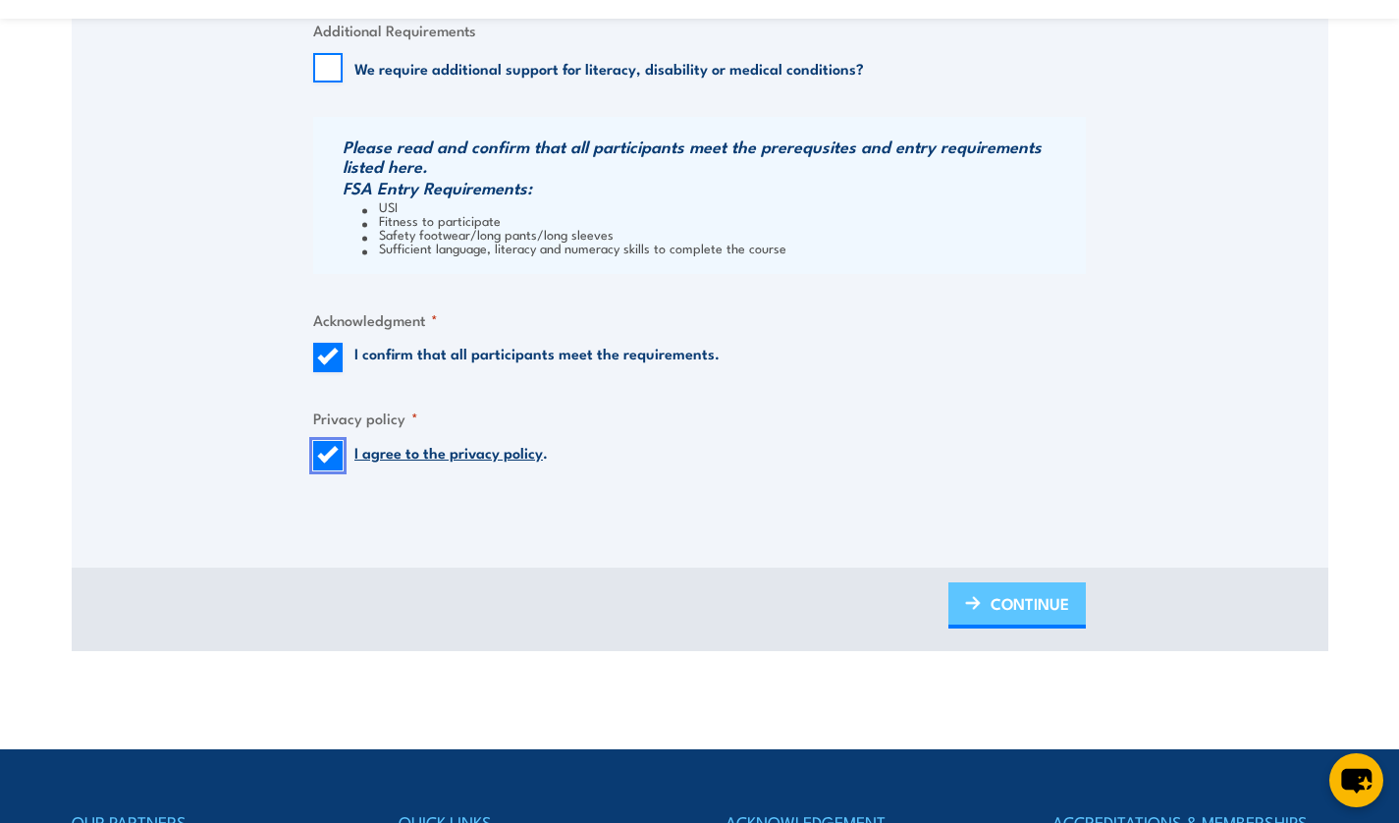
scroll to position [1871, 0]
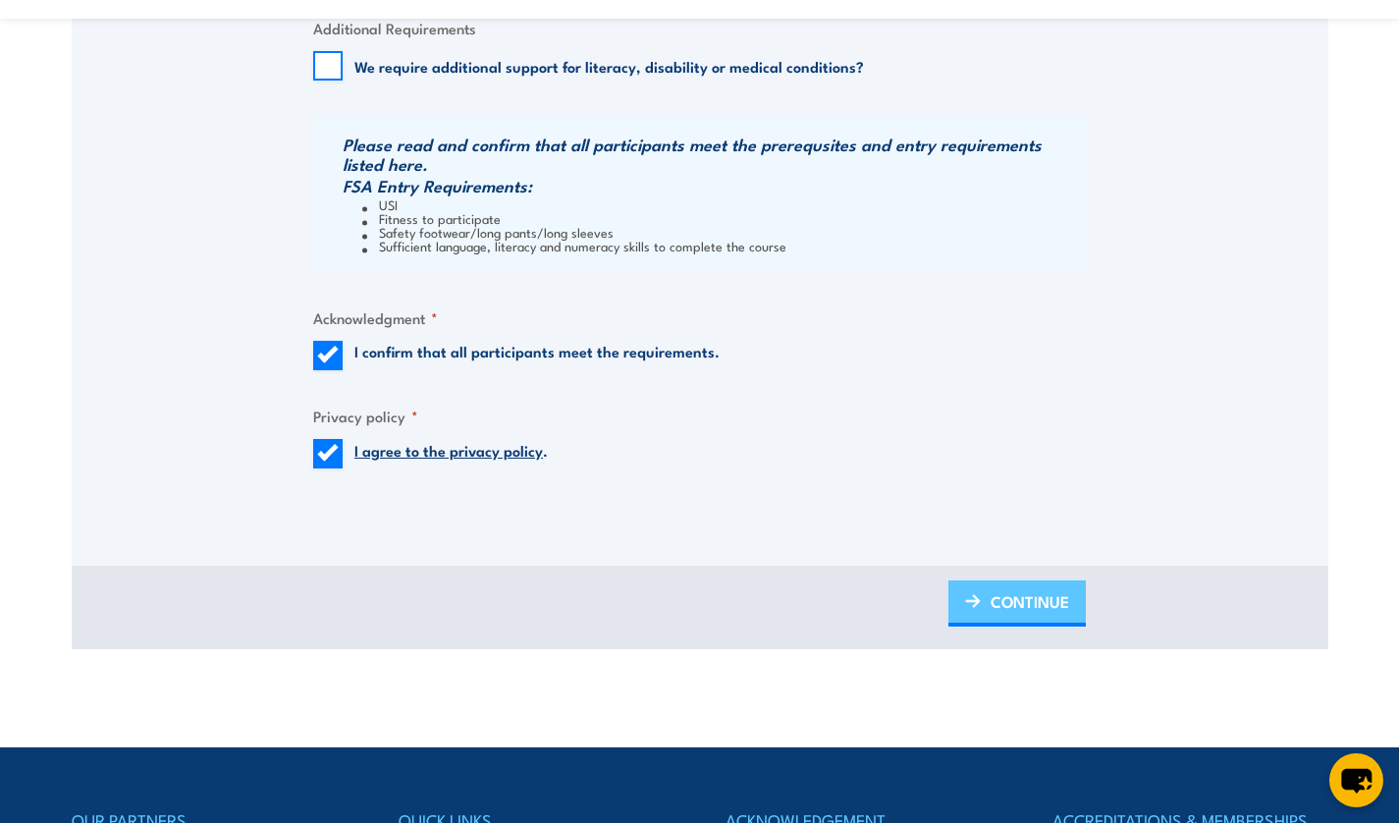
click at [1071, 623] on link "CONTINUE" at bounding box center [1016, 603] width 137 height 46
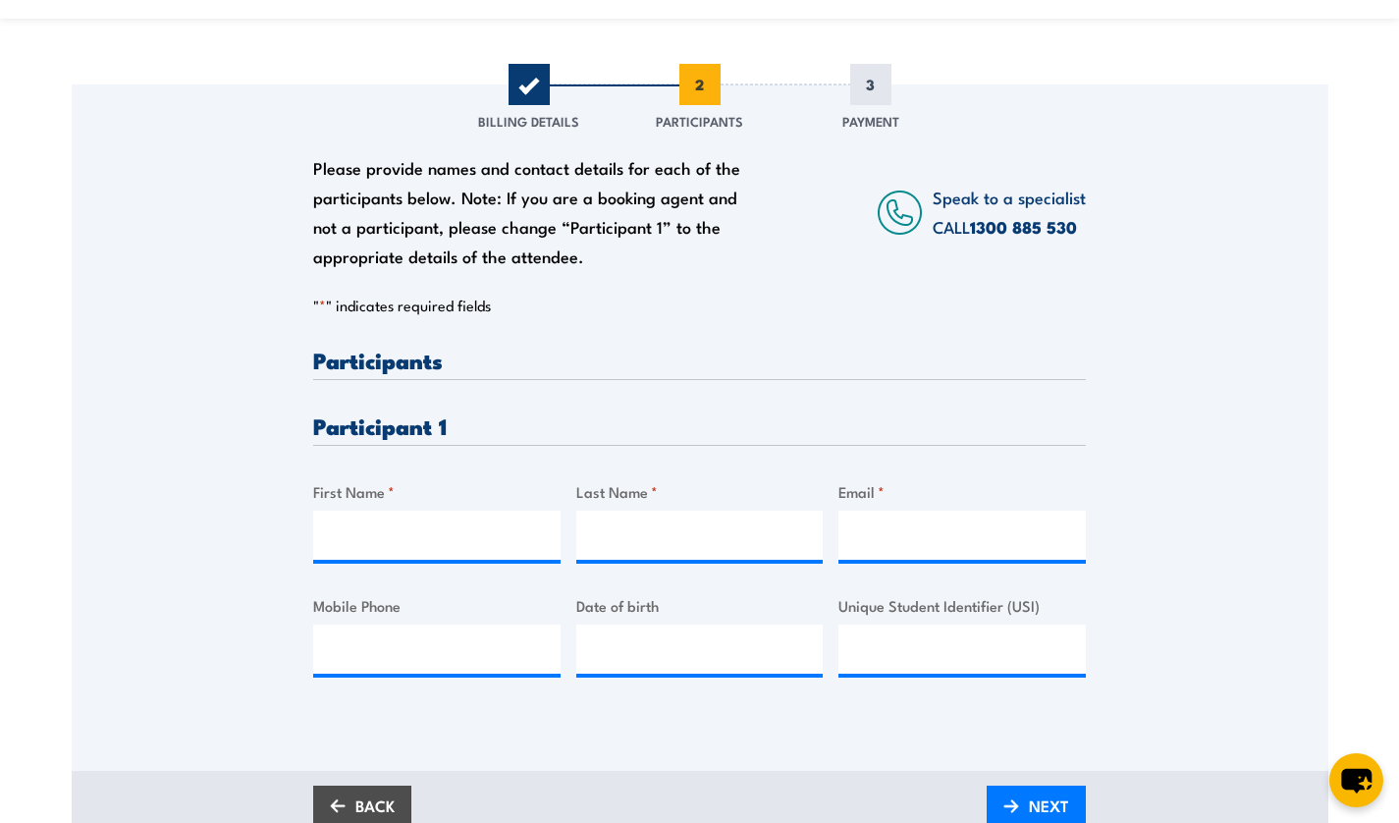
scroll to position [301, 0]
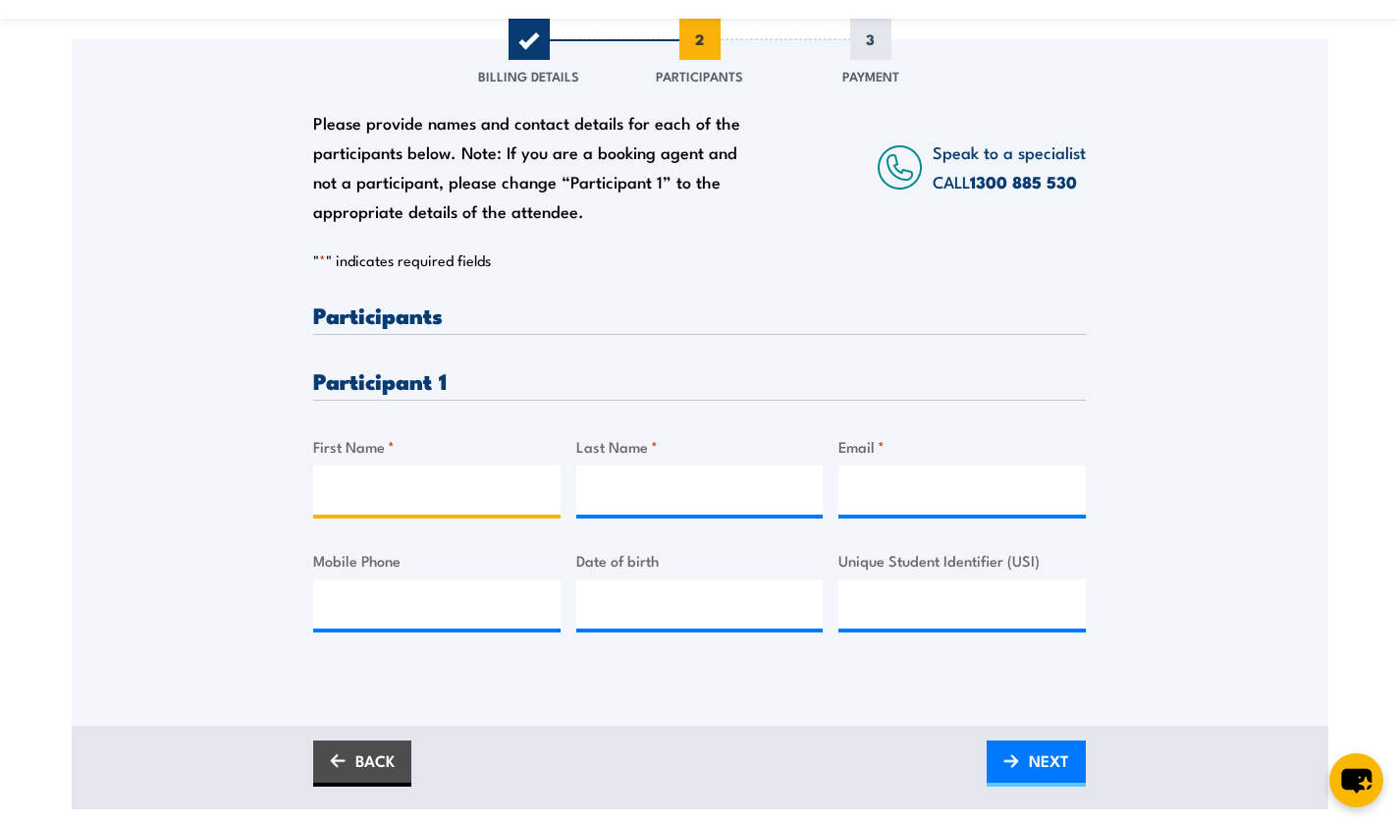
click at [400, 497] on input "First Name *" at bounding box center [436, 489] width 247 height 49
type input "Paige"
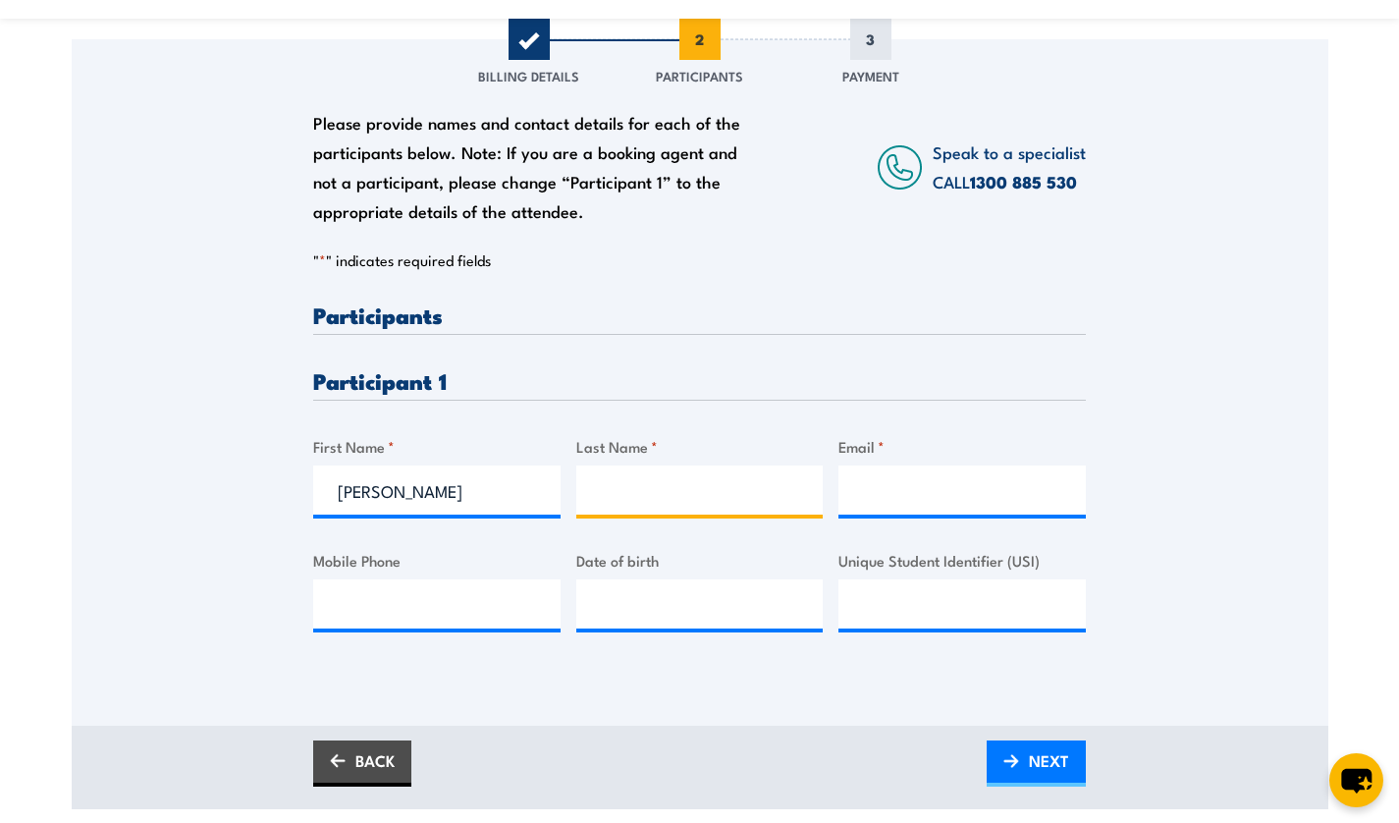
click at [615, 489] on input "Last Name *" at bounding box center [699, 489] width 247 height 49
type input "<"
type input "McGrath"
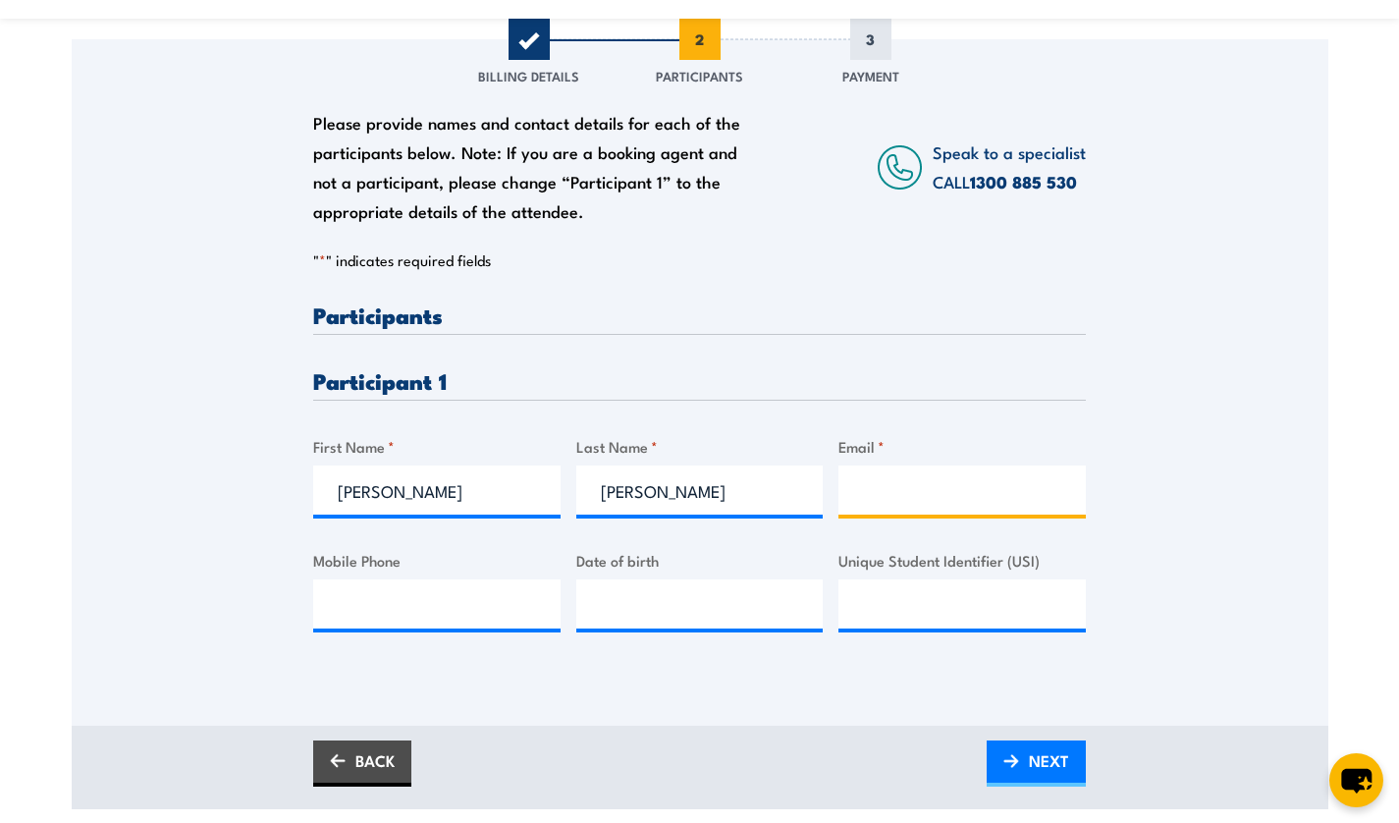
click at [898, 504] on input "Email *" at bounding box center [961, 489] width 247 height 49
type input "paige.mcgrath02@gmail.com"
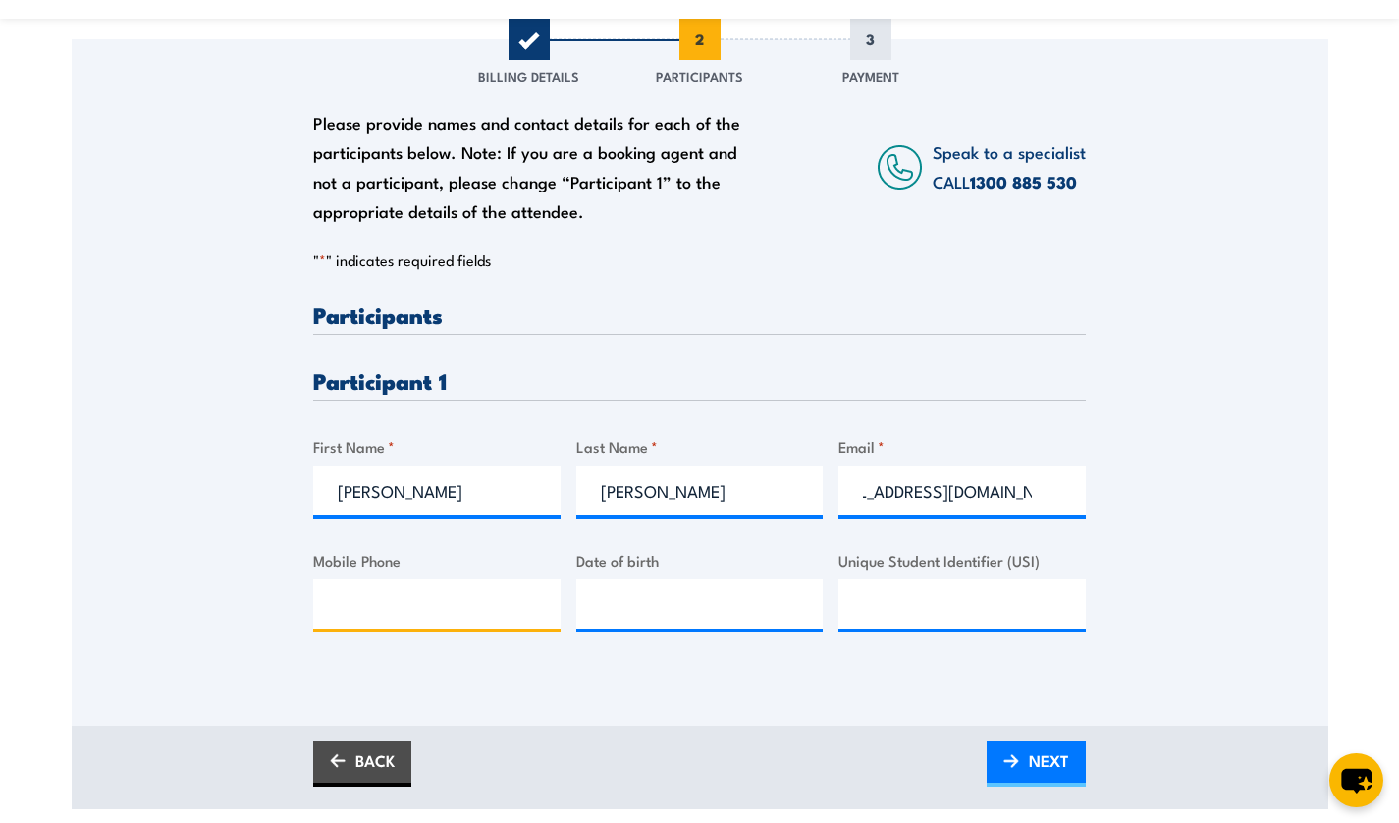
click at [377, 616] on input "Mobile Phone" at bounding box center [436, 603] width 247 height 49
type input "0468517864"
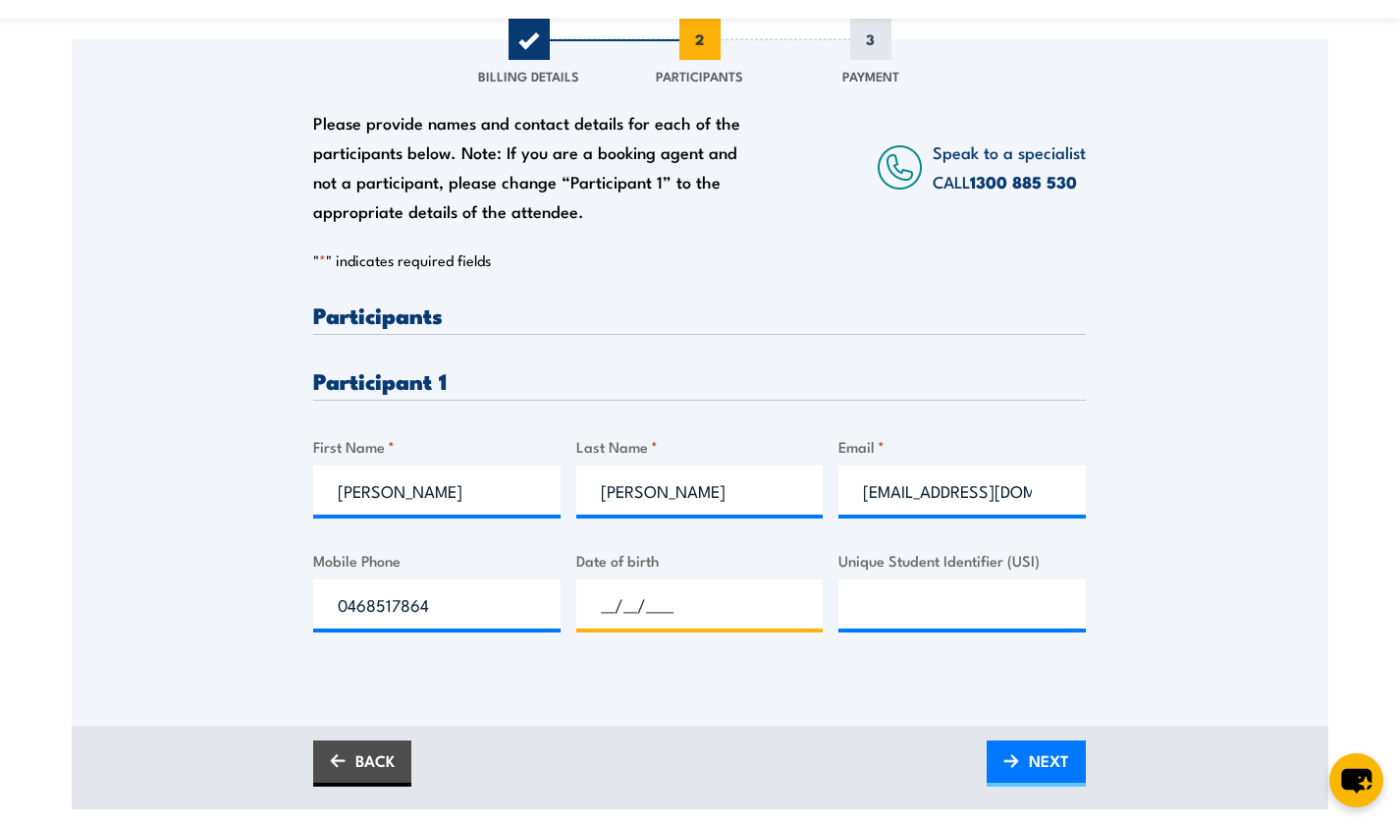
click at [638, 618] on input "__/__/____" at bounding box center [699, 603] width 247 height 49
type input "04/10/2002"
click at [939, 600] on input "Unique Student Identifier (USI)" at bounding box center [961, 603] width 247 height 49
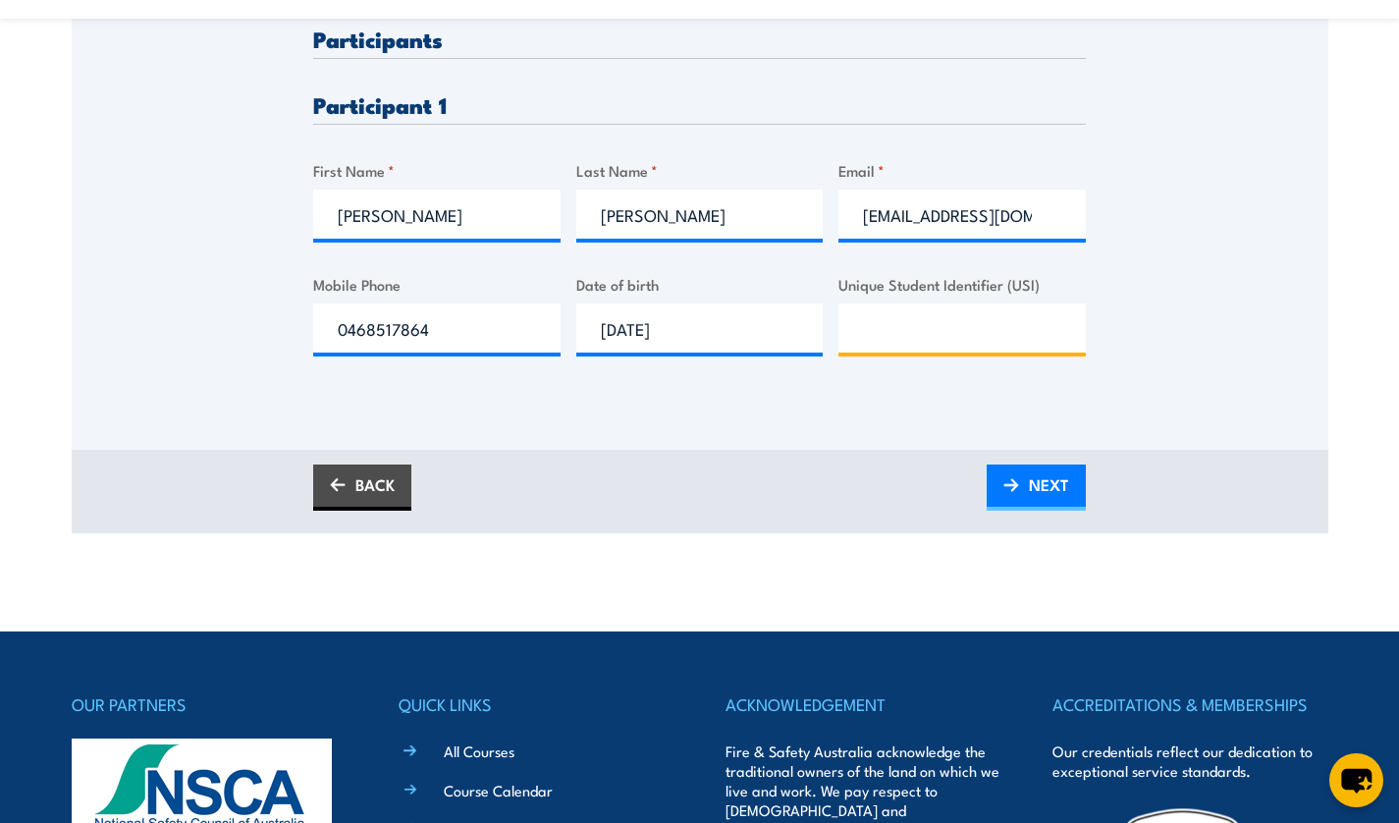
scroll to position [578, 0]
